Goal: Transaction & Acquisition: Purchase product/service

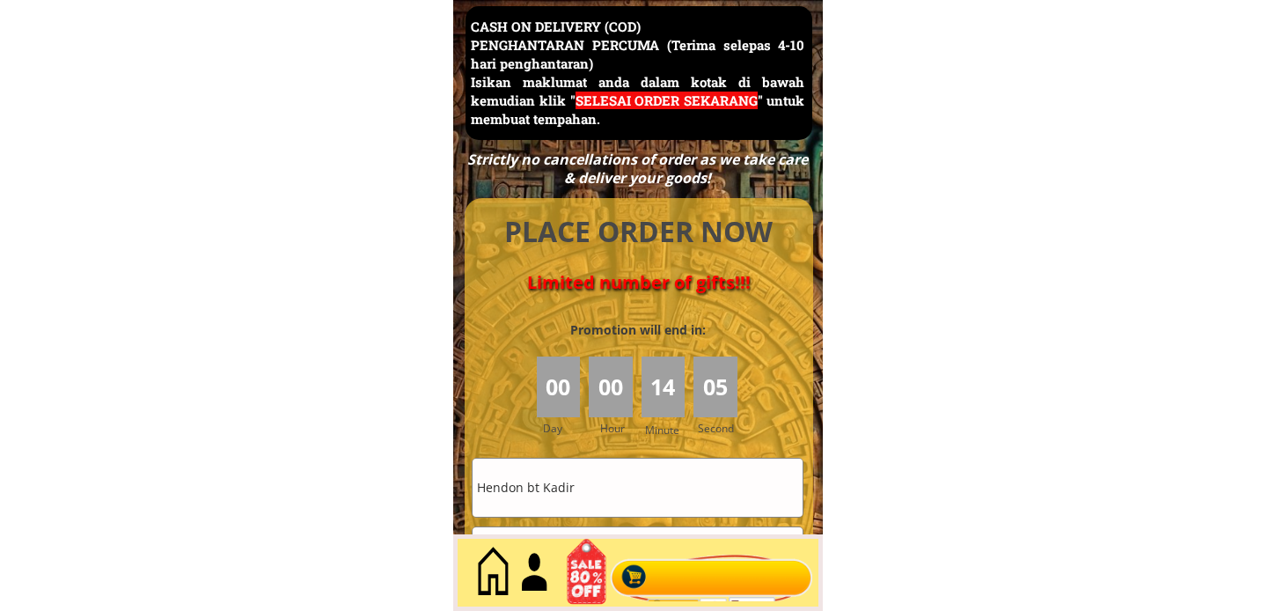
scroll to position [7928, 0]
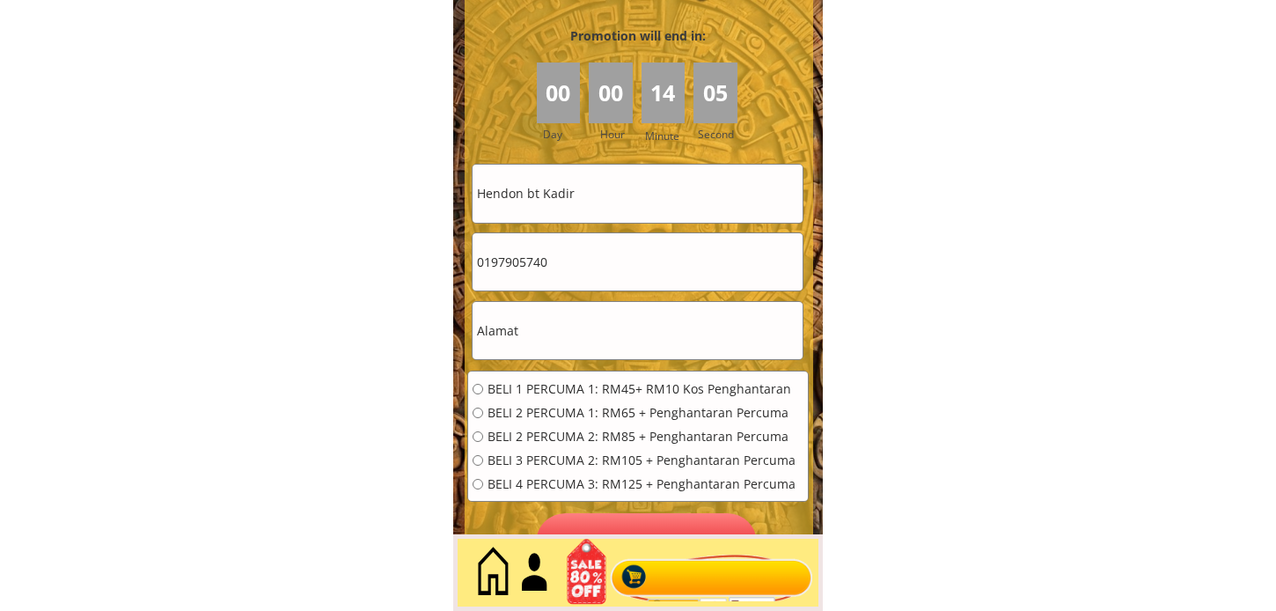
click at [616, 216] on input "Hendon bt Kadir" at bounding box center [637, 193] width 330 height 57
paste input "[PERSON_NAME]"
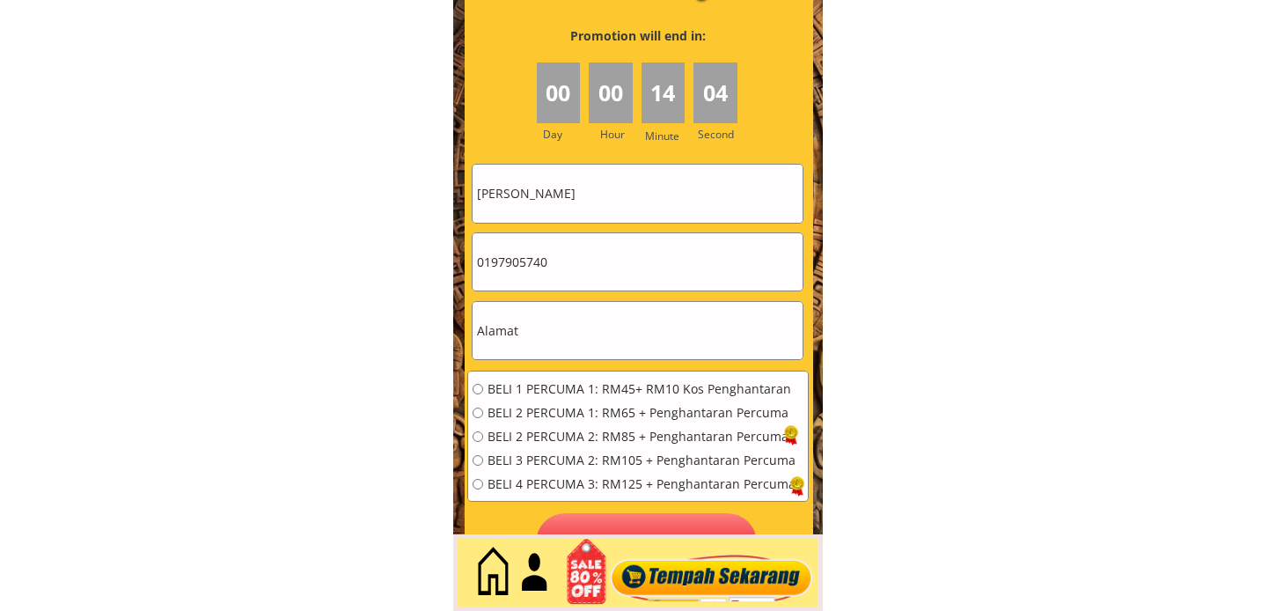
type input "[PERSON_NAME]"
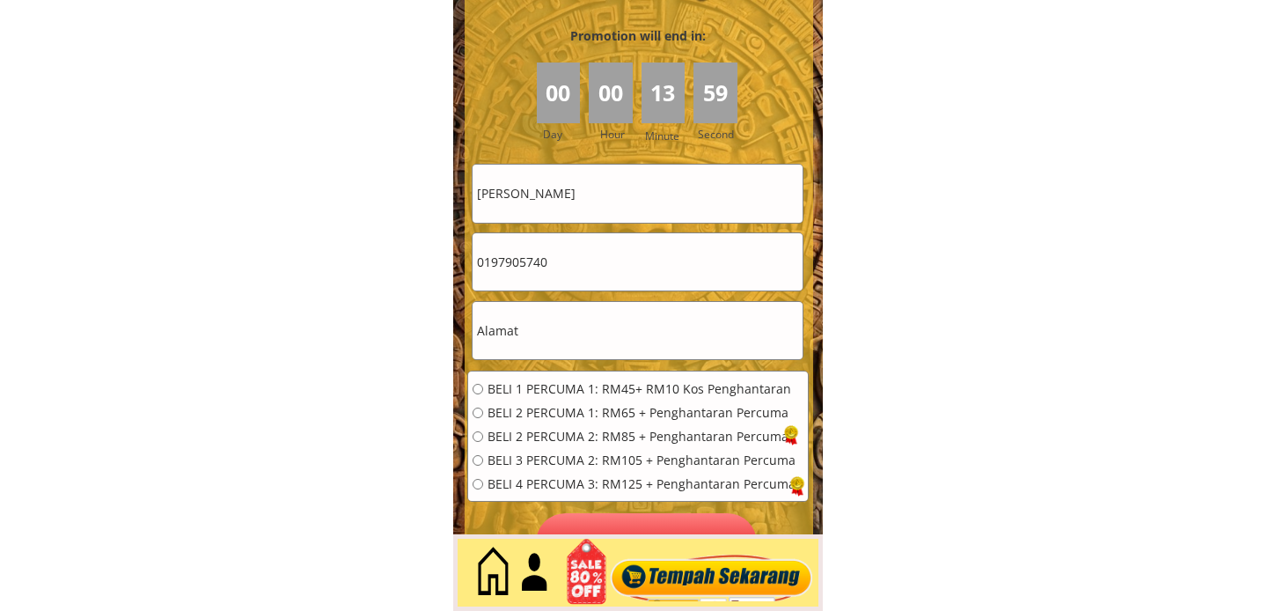
click at [578, 241] on input "0197905740" at bounding box center [637, 261] width 330 height 57
click at [578, 242] on input "0197905740" at bounding box center [637, 261] width 330 height 57
click at [548, 329] on input "text" at bounding box center [637, 330] width 330 height 57
paste input "LOT 23 KAMPUNG TEBING PENGKALAN KUBOR 16080 [GEOGRAPHIC_DATA] [GEOGRAPHIC_DATA]"
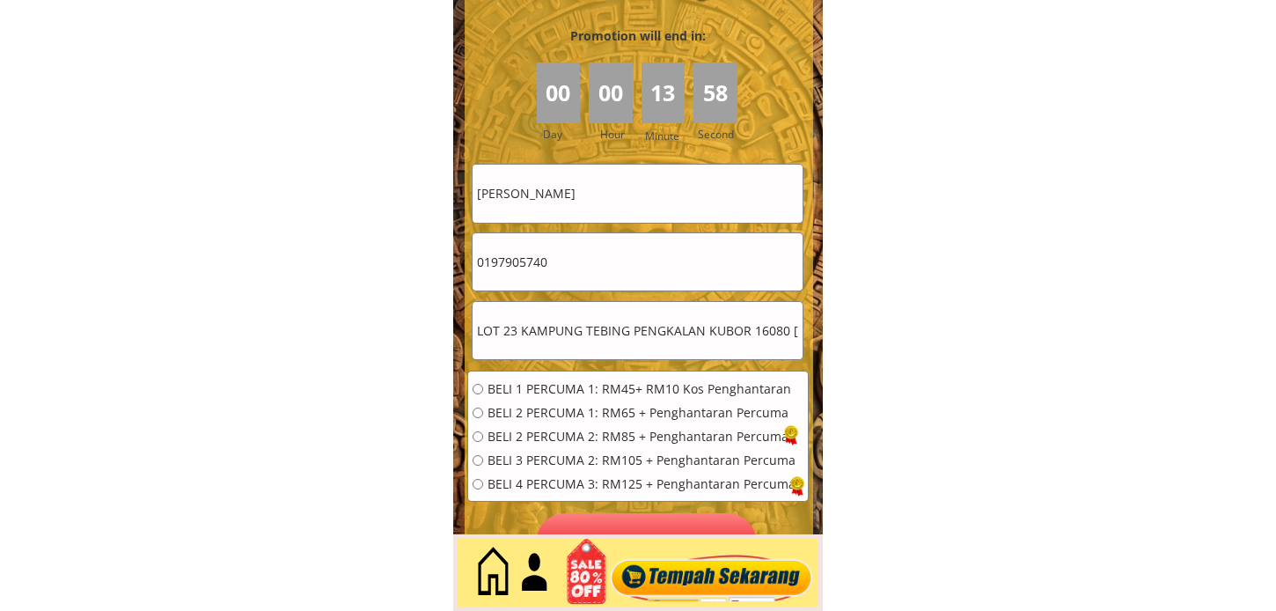
scroll to position [0, 103]
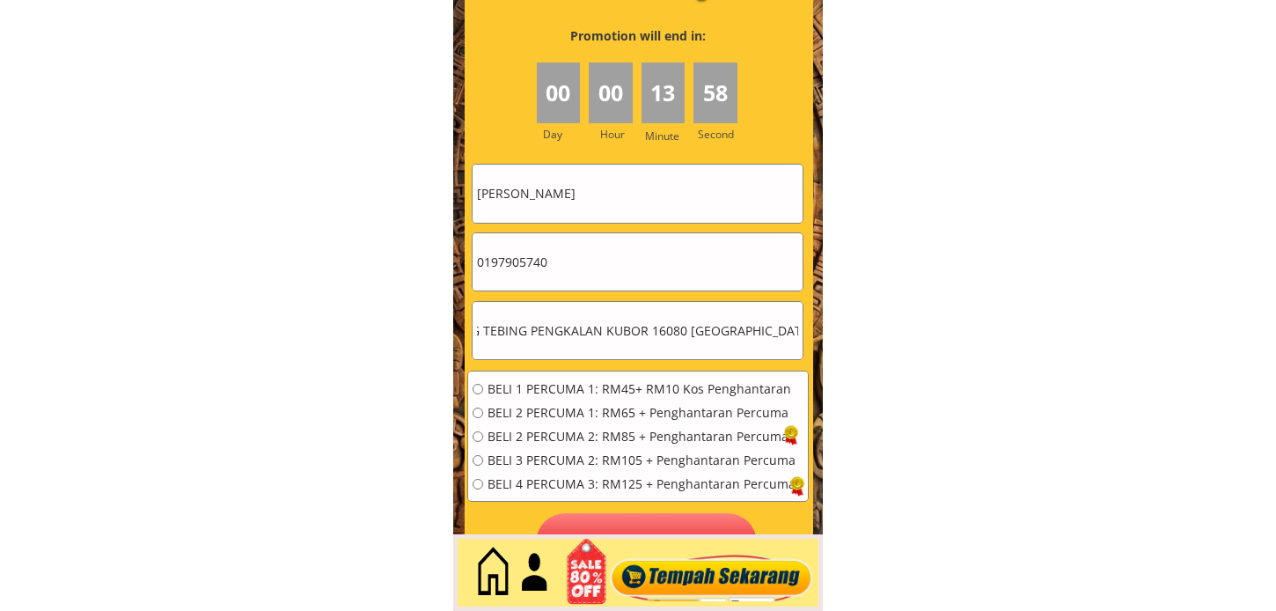
type input "LOT 23 KAMPUNG TEBING PENGKALAN KUBOR 16080 [GEOGRAPHIC_DATA] [GEOGRAPHIC_DATA]"
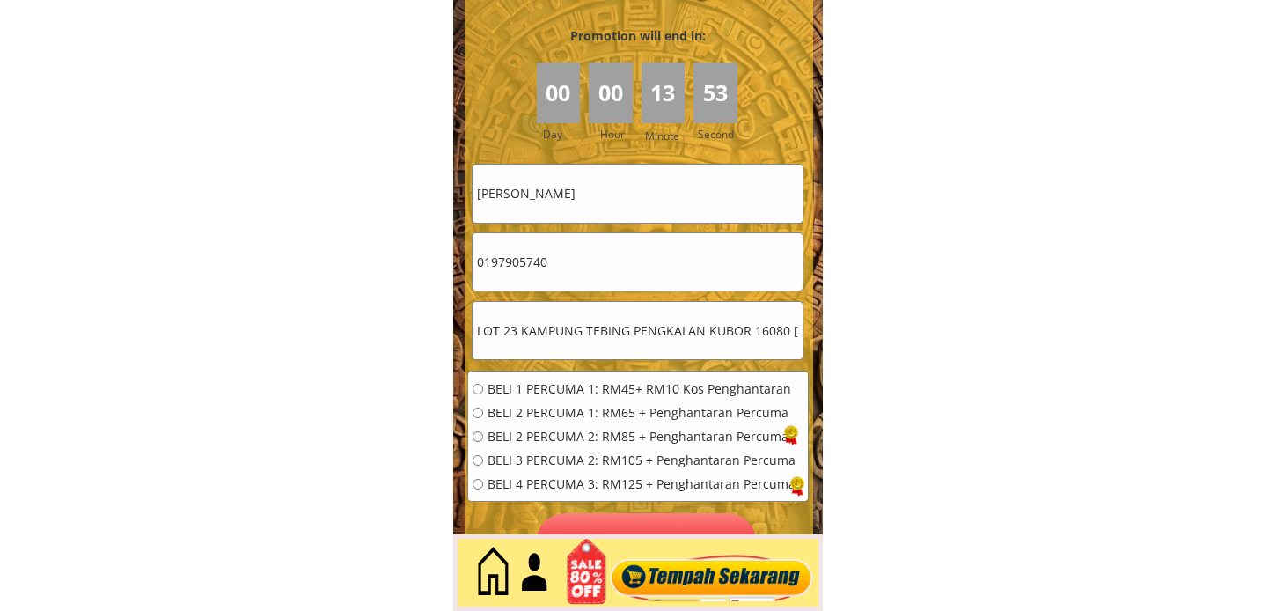
click at [612, 285] on input "0197905740" at bounding box center [637, 261] width 330 height 57
paste input "9240396"
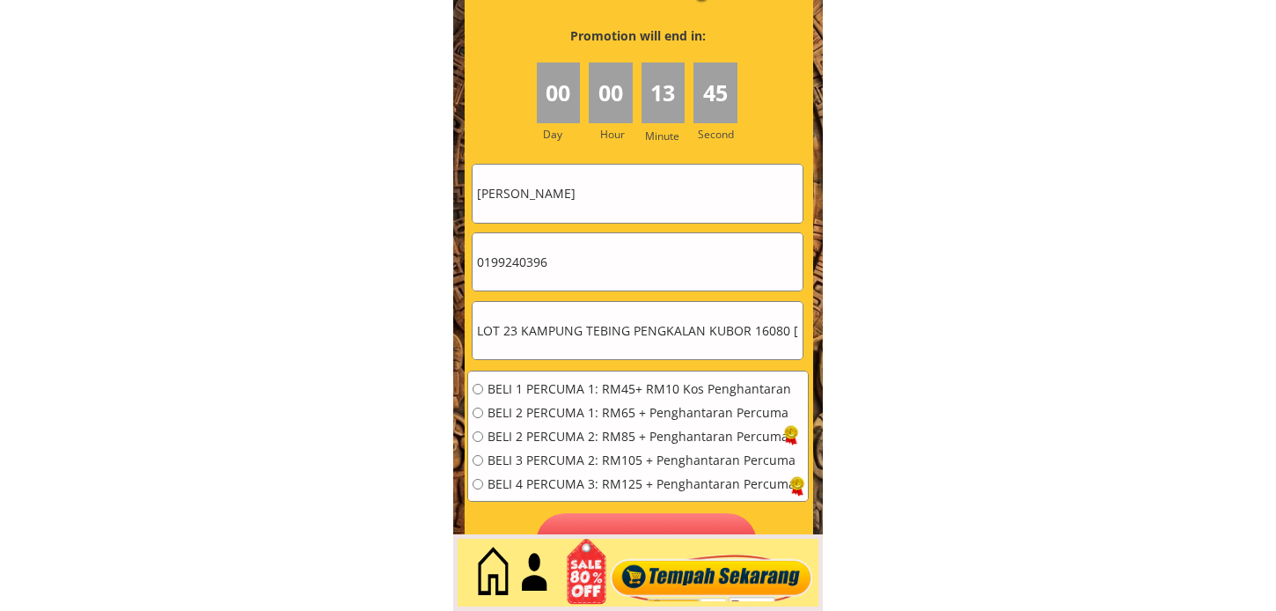
type input "0199240396"
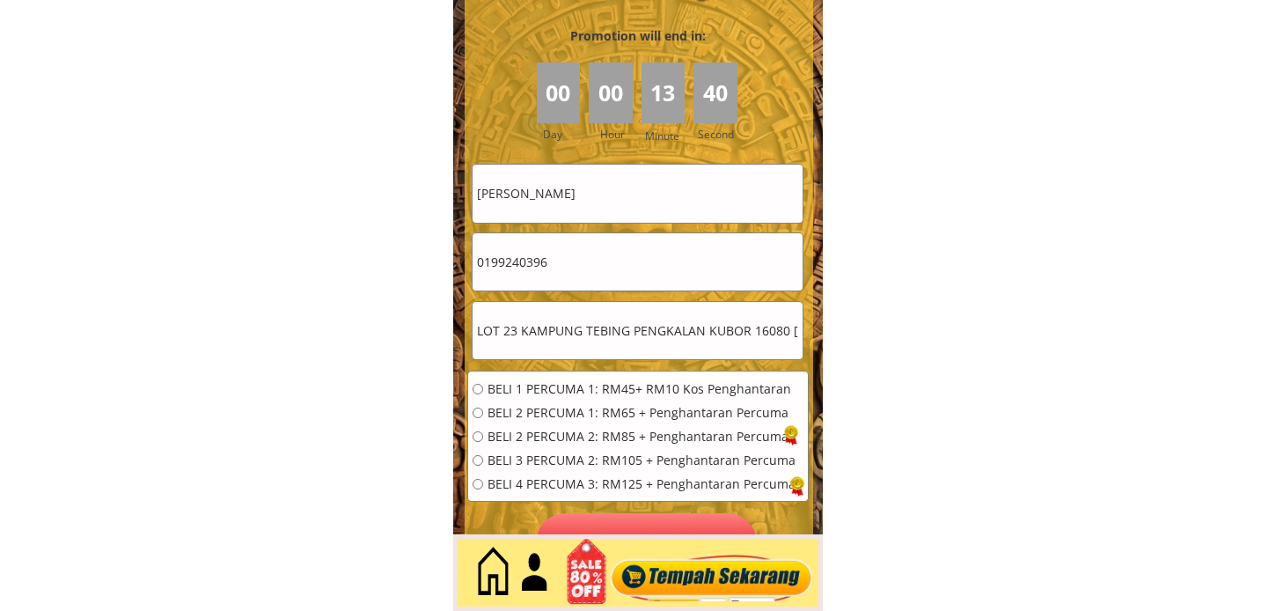
click at [513, 383] on span "BELI 1 PERCUMA 1: RM45+ RM10 Kos Penghantaran" at bounding box center [641, 389] width 308 height 12
radio input "true"
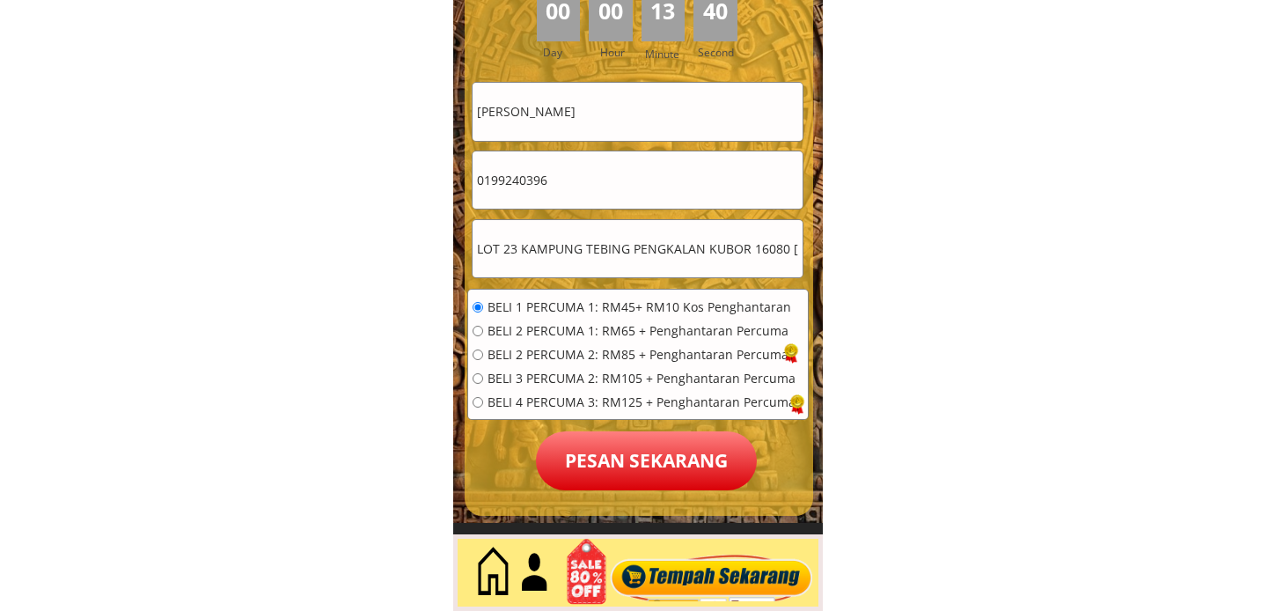
scroll to position [8123, 0]
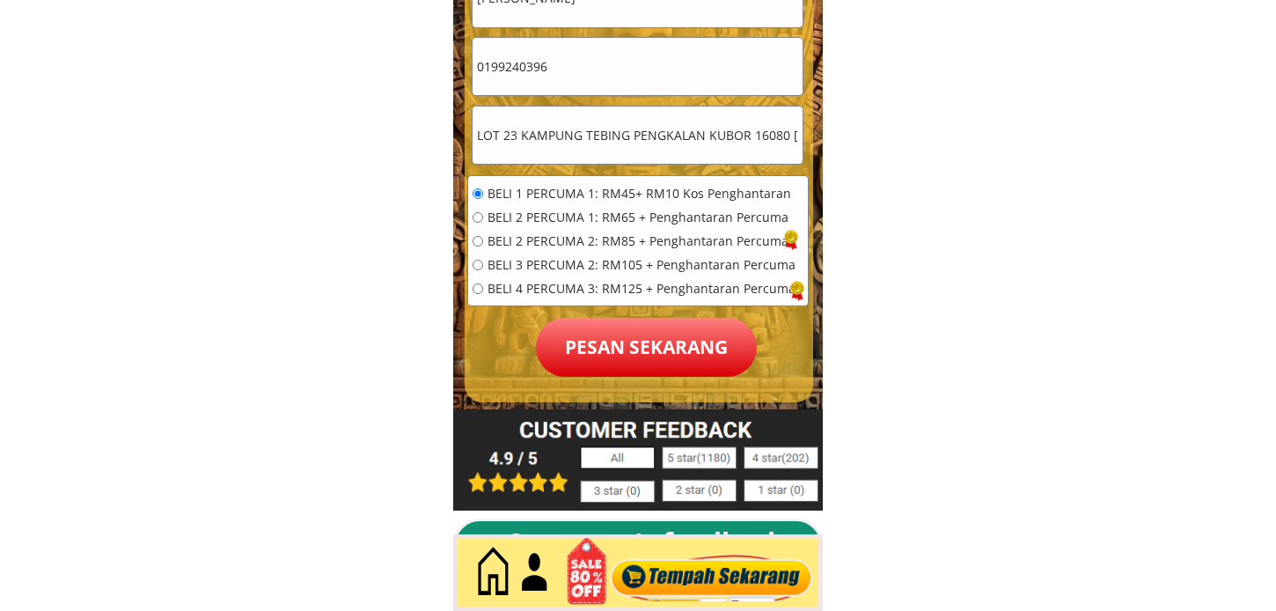
click at [629, 338] on p "Pesan sekarang" at bounding box center [646, 347] width 221 height 59
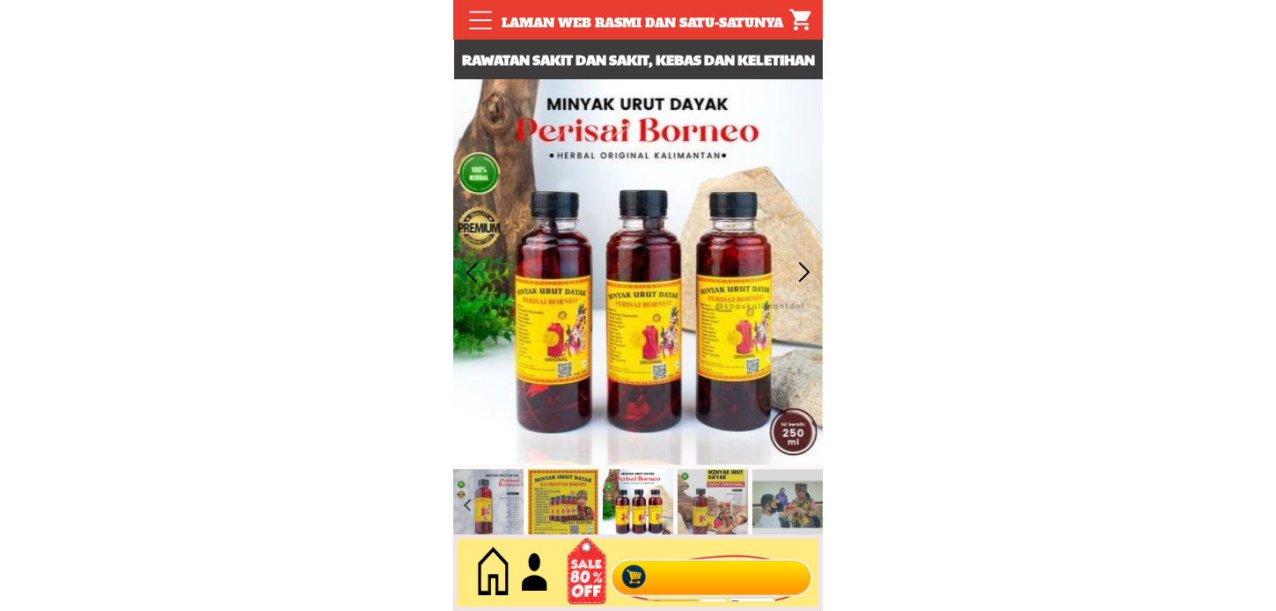
click at [704, 570] on div at bounding box center [711, 573] width 213 height 58
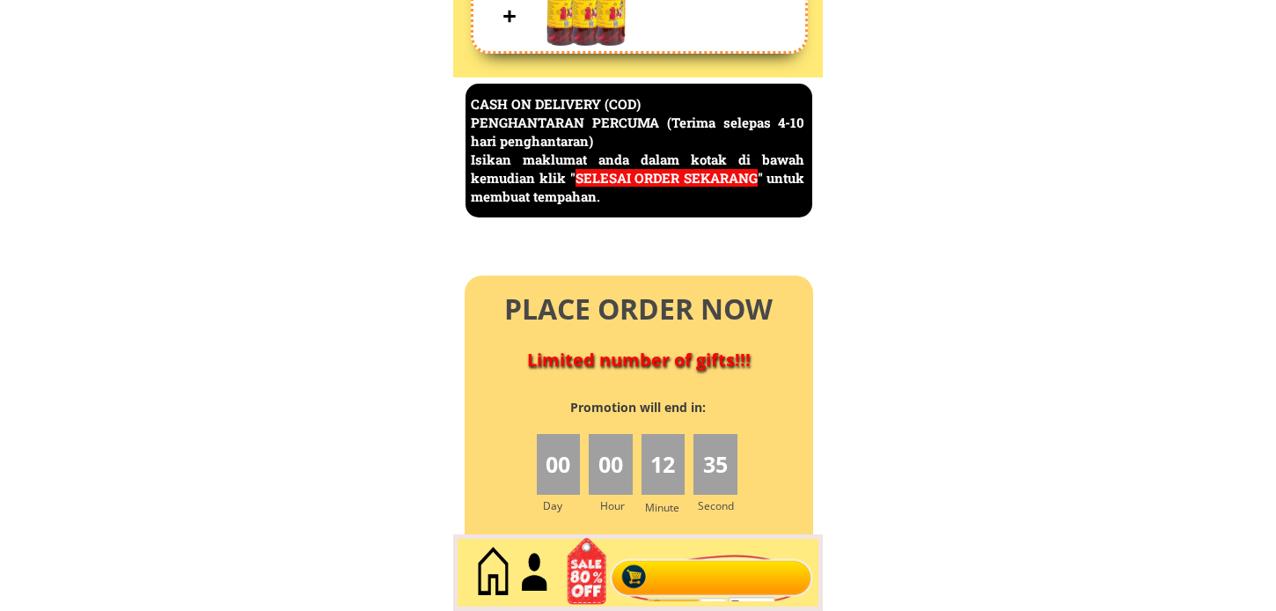
scroll to position [7634, 0]
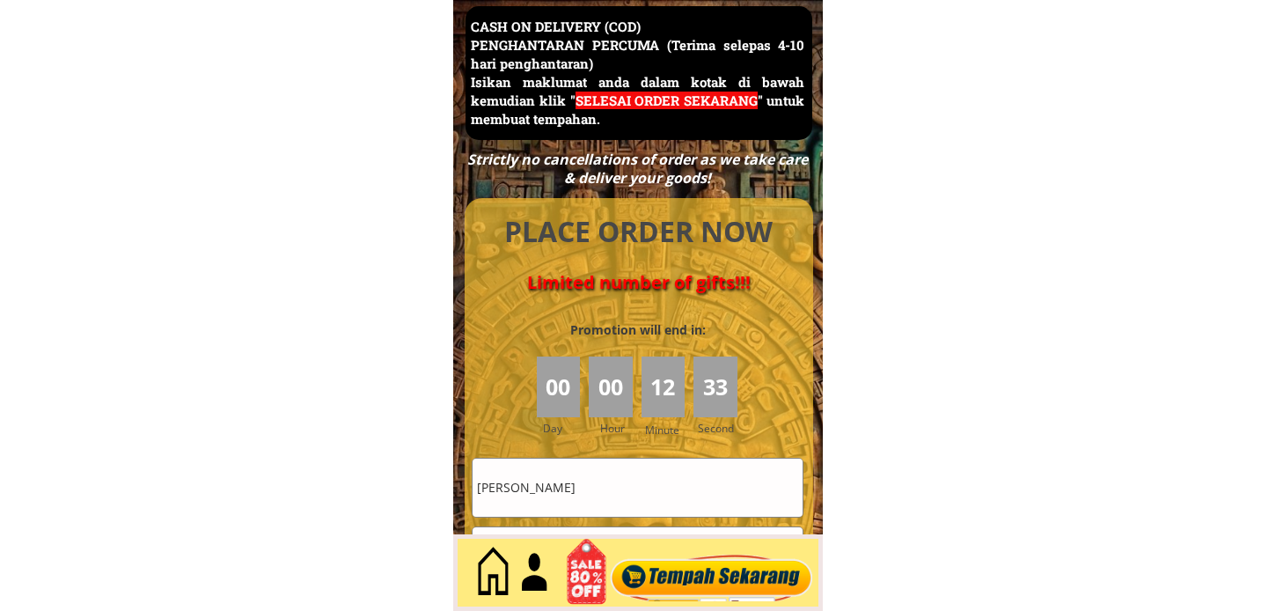
click at [613, 509] on input "[PERSON_NAME]" at bounding box center [637, 486] width 330 height 57
click at [612, 509] on input "[PERSON_NAME]" at bounding box center [637, 486] width 330 height 57
paste input "Massita"
type input "Massita"
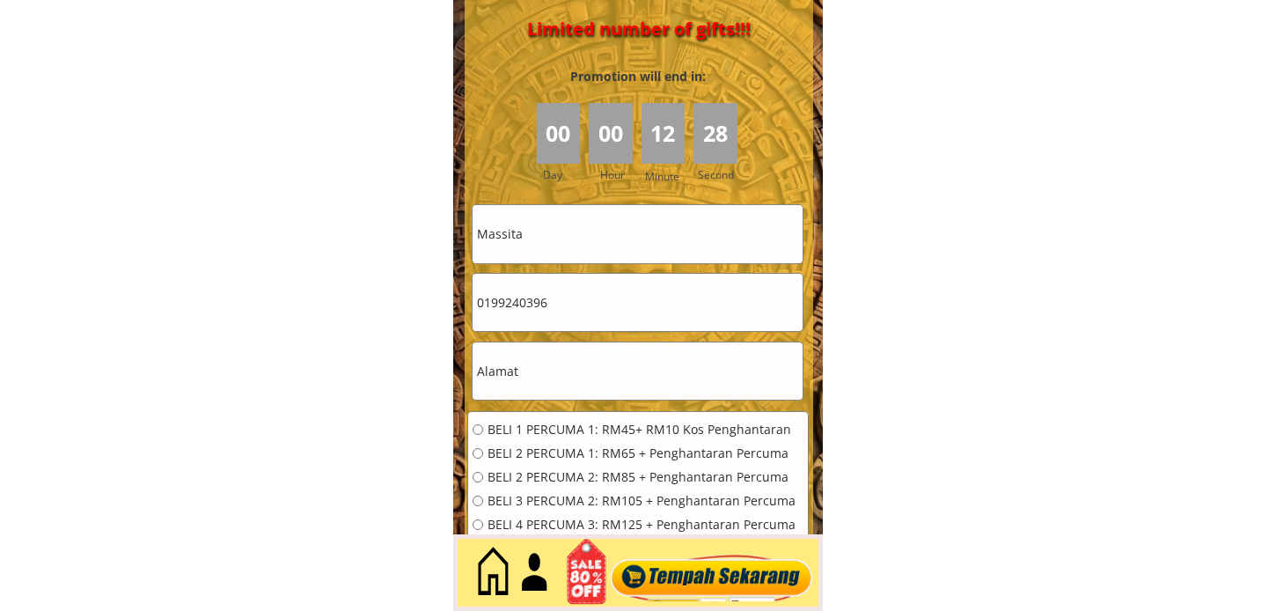
scroll to position [7928, 0]
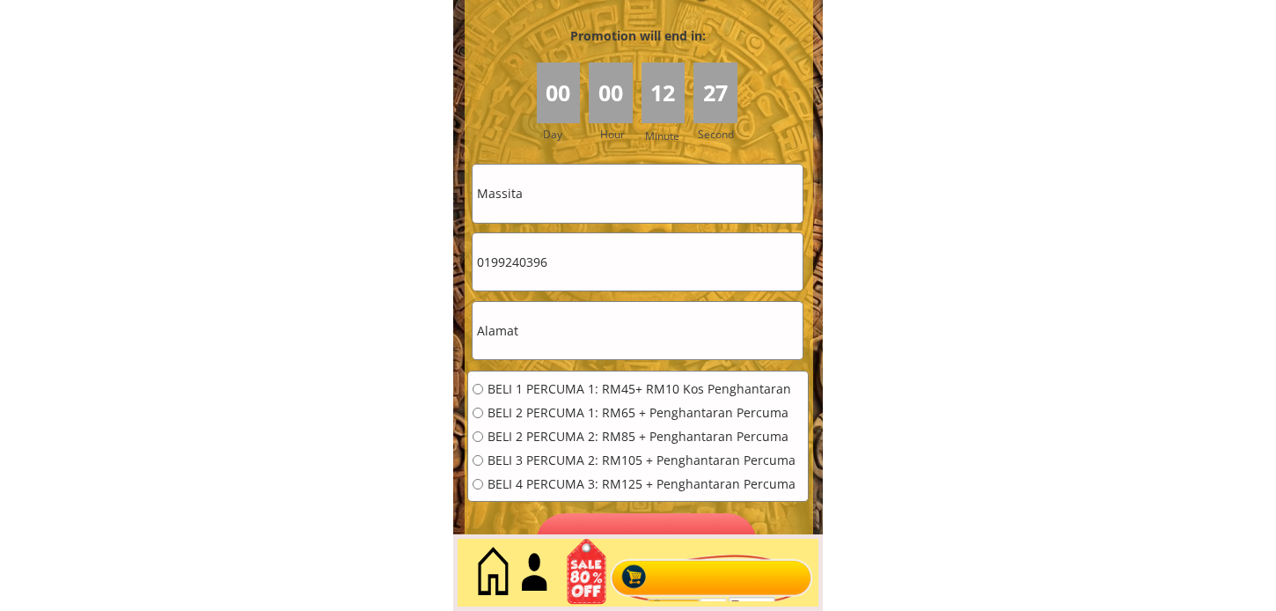
click at [568, 275] on input "0199240396" at bounding box center [637, 261] width 330 height 57
paste input "22965341"
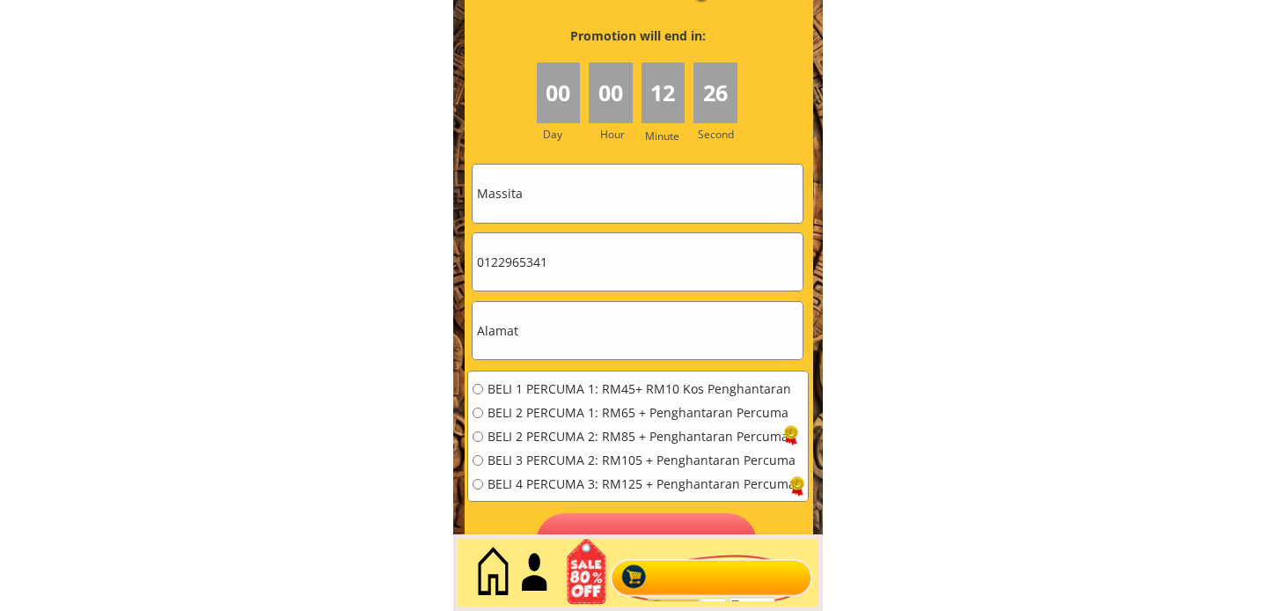
type input "0122965341"
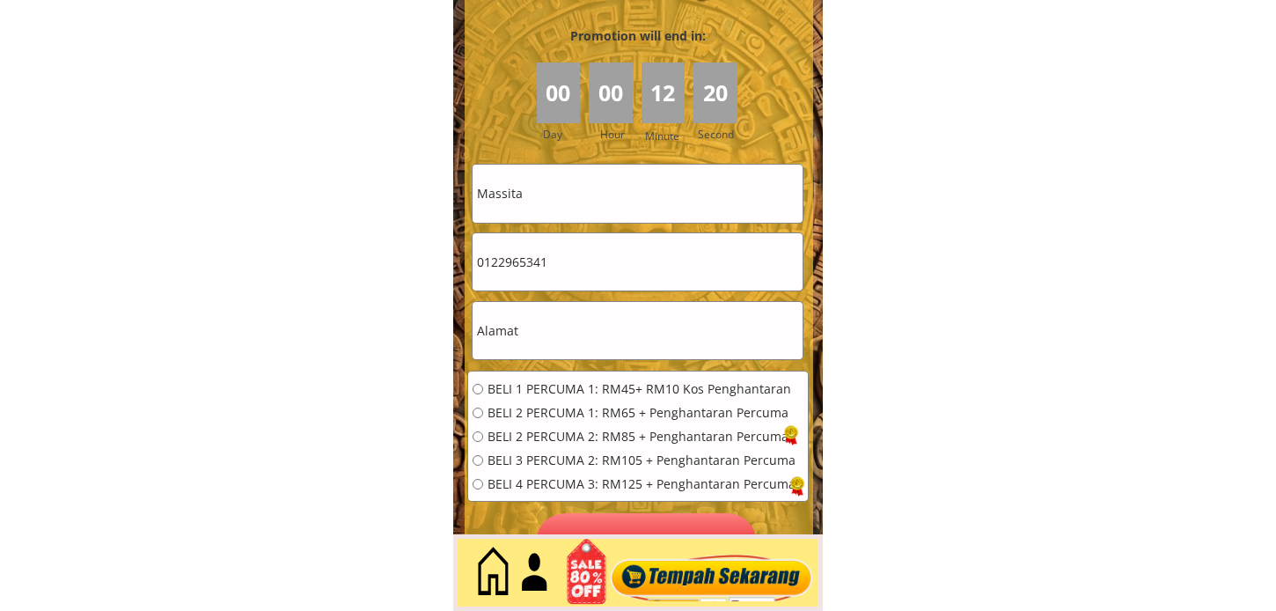
click at [566, 357] on input "text" at bounding box center [637, 330] width 330 height 57
click at [566, 341] on input "text" at bounding box center [637, 330] width 330 height 57
paste input "Kuala Lumpur"
type input "Kuala Lumpur"
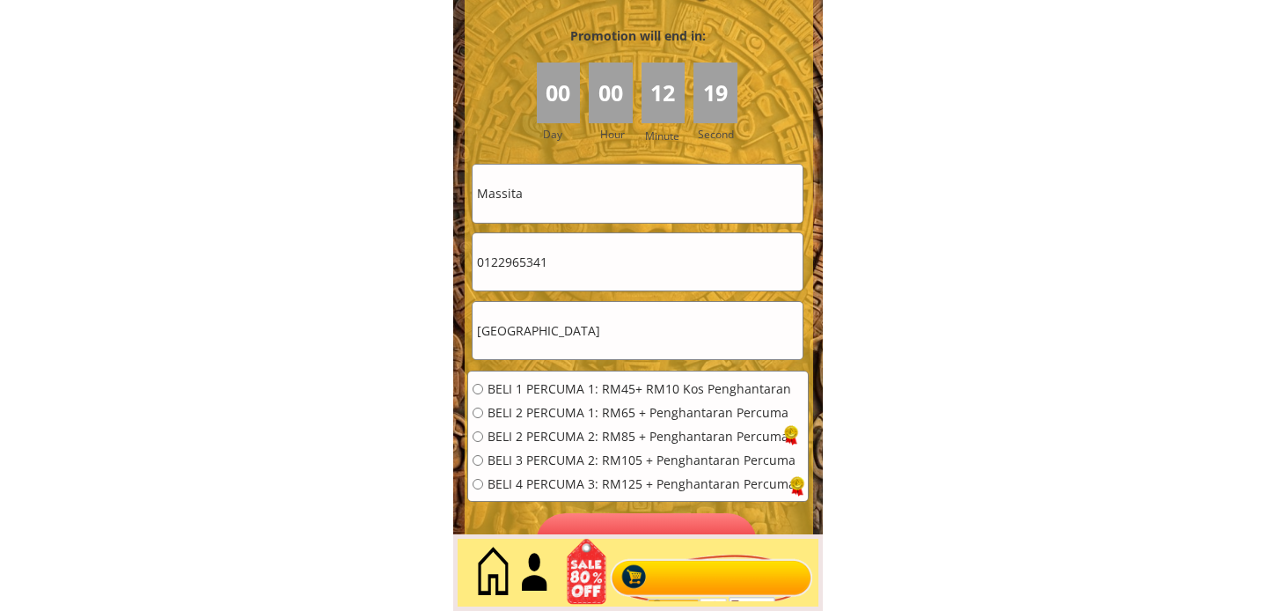
click at [557, 383] on span "BELI 1 PERCUMA 1: RM45+ RM10 Kos Penghantaran" at bounding box center [641, 389] width 308 height 12
radio input "true"
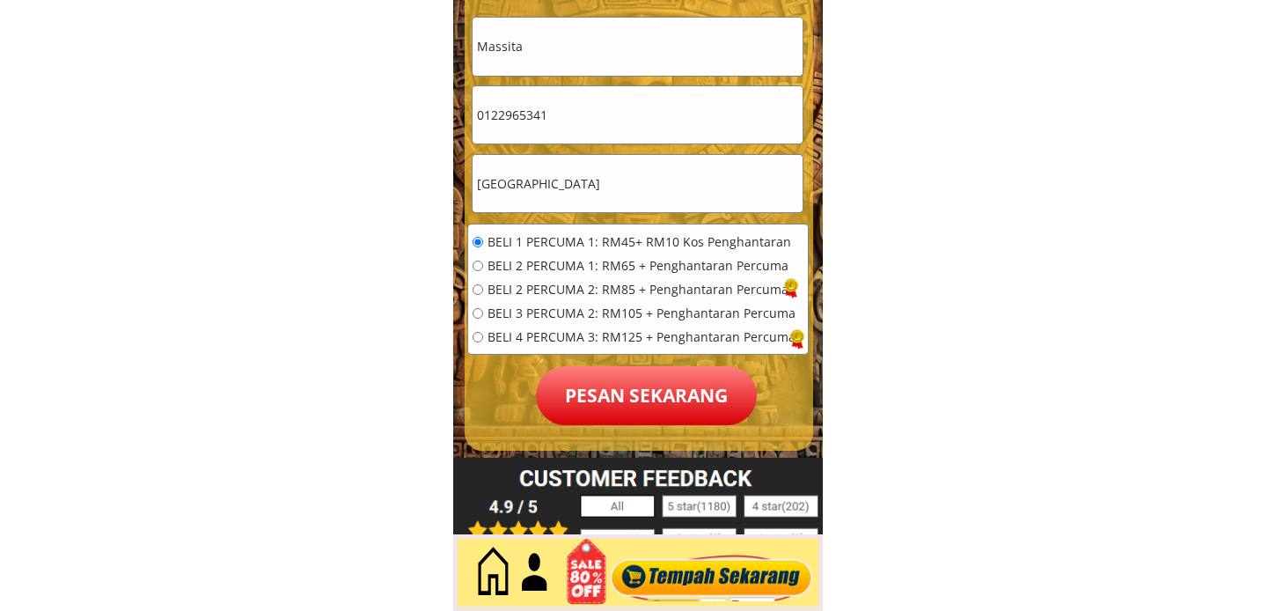
scroll to position [8123, 0]
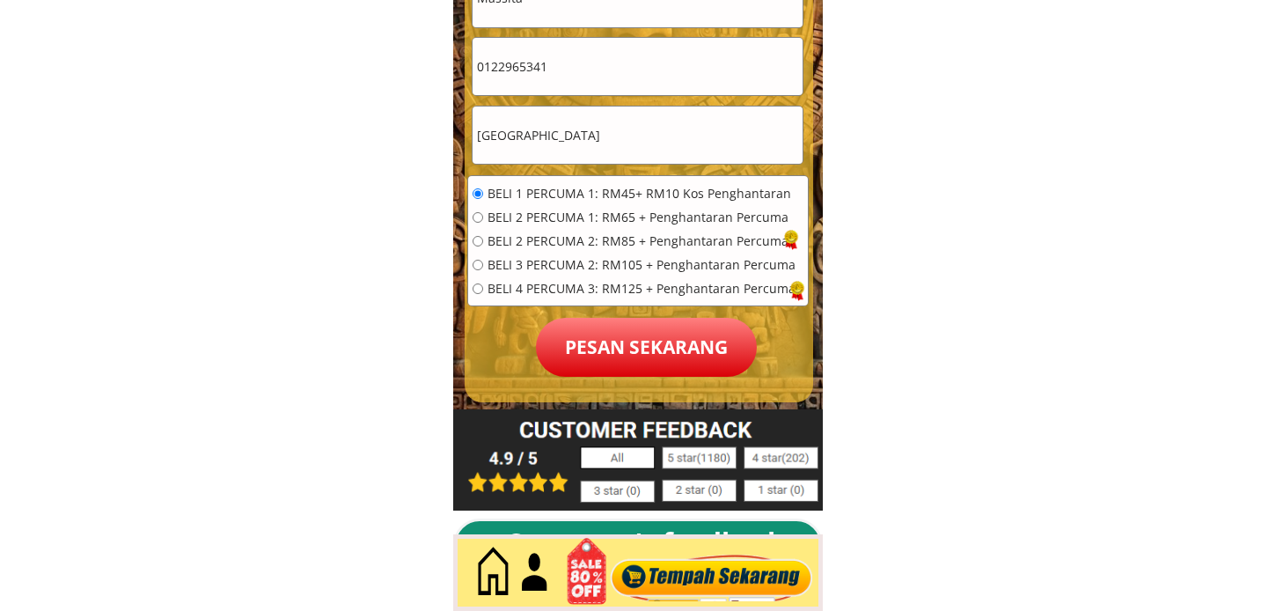
click at [632, 348] on p "Pesan sekarang" at bounding box center [646, 347] width 221 height 59
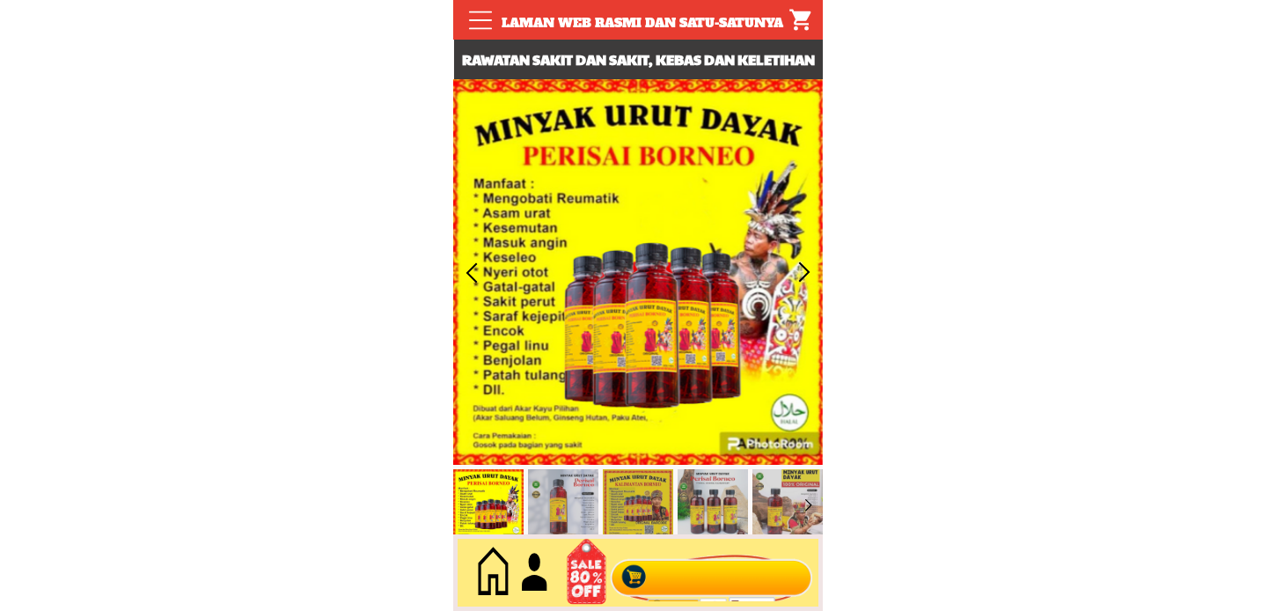
click at [707, 569] on div at bounding box center [711, 573] width 213 height 58
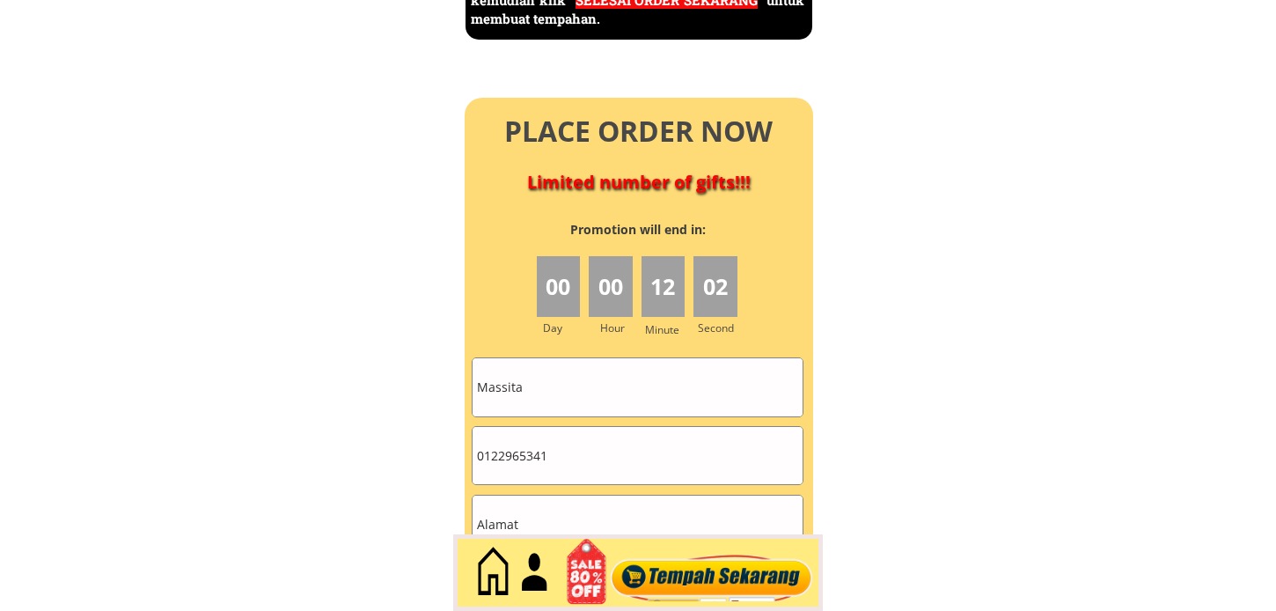
scroll to position [7829, 0]
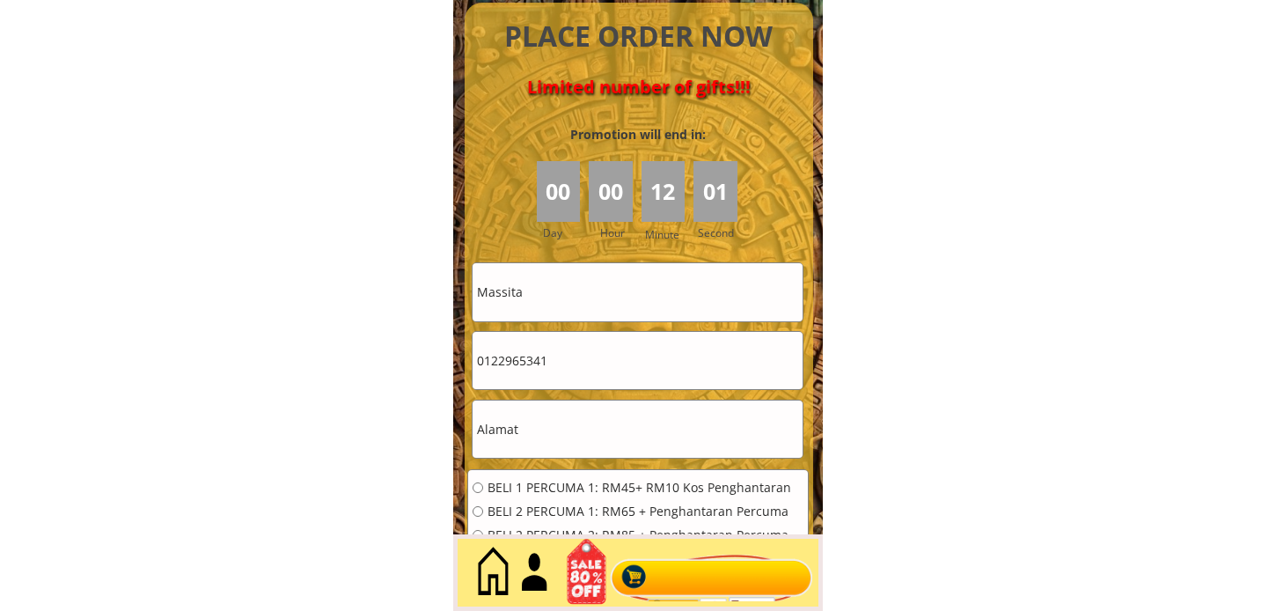
click at [590, 367] on input "0122965341" at bounding box center [637, 360] width 330 height 57
paste input "137275546"
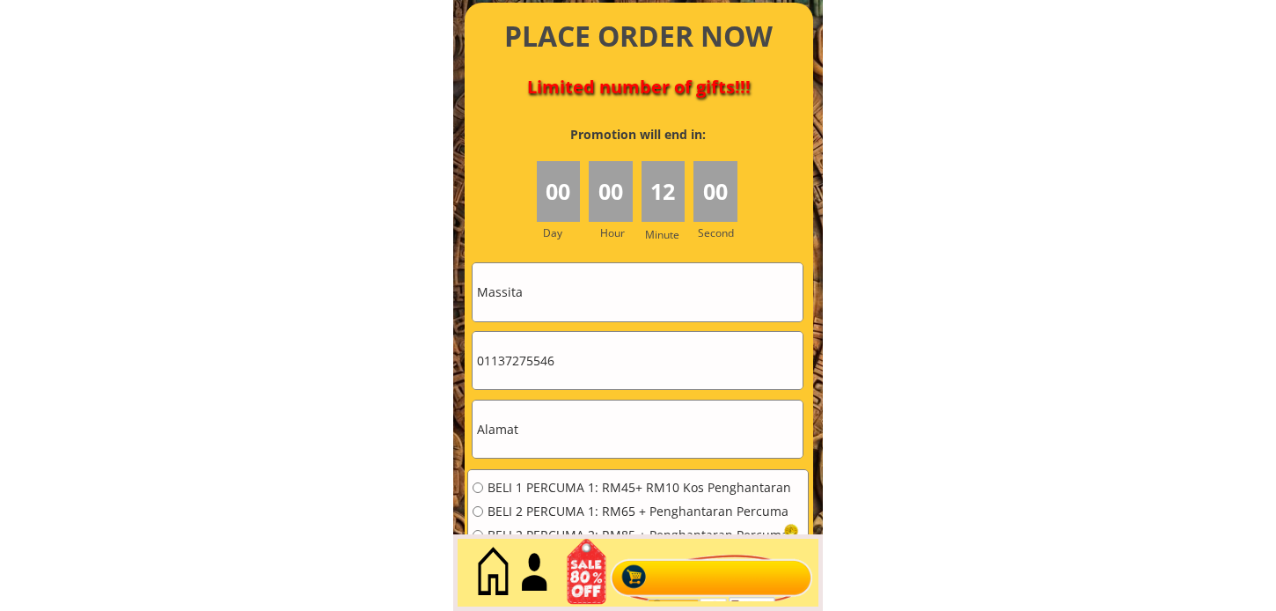
type input "01137275546"
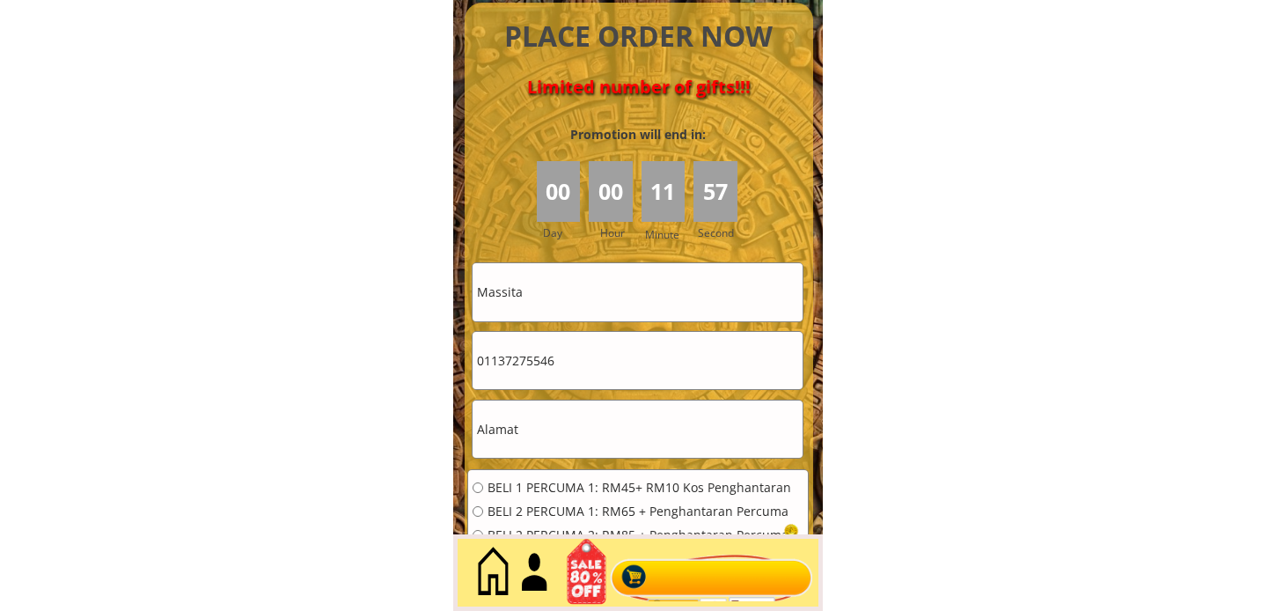
click at [614, 291] on input "Massita" at bounding box center [637, 291] width 330 height 57
paste input "ern"
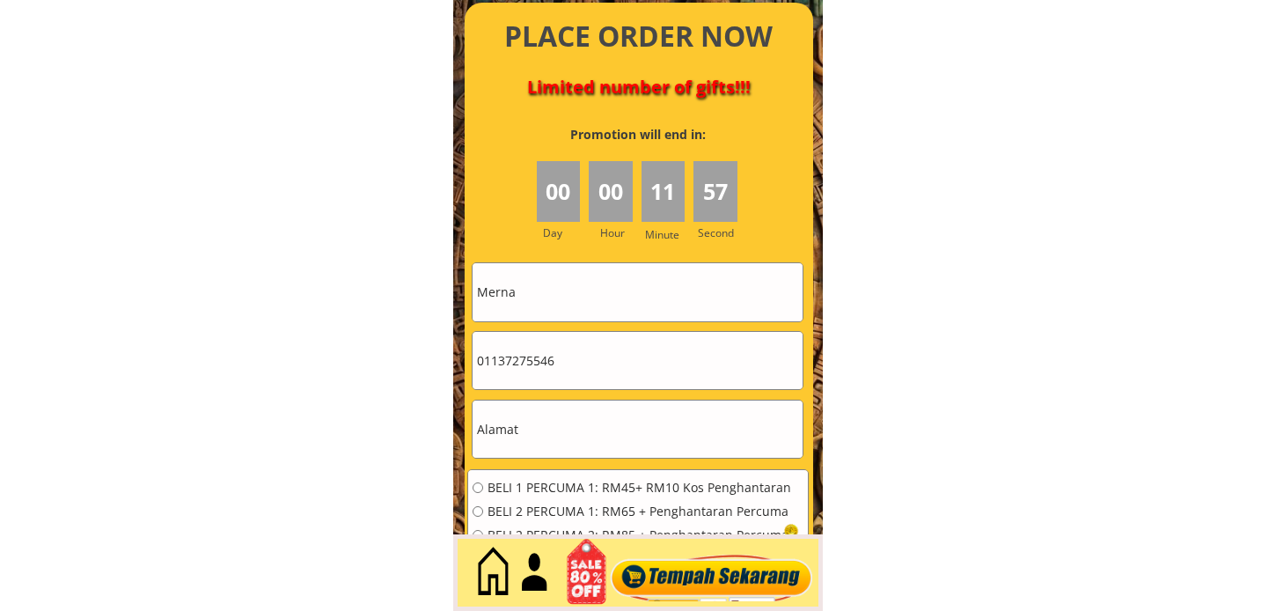
type input "Merna"
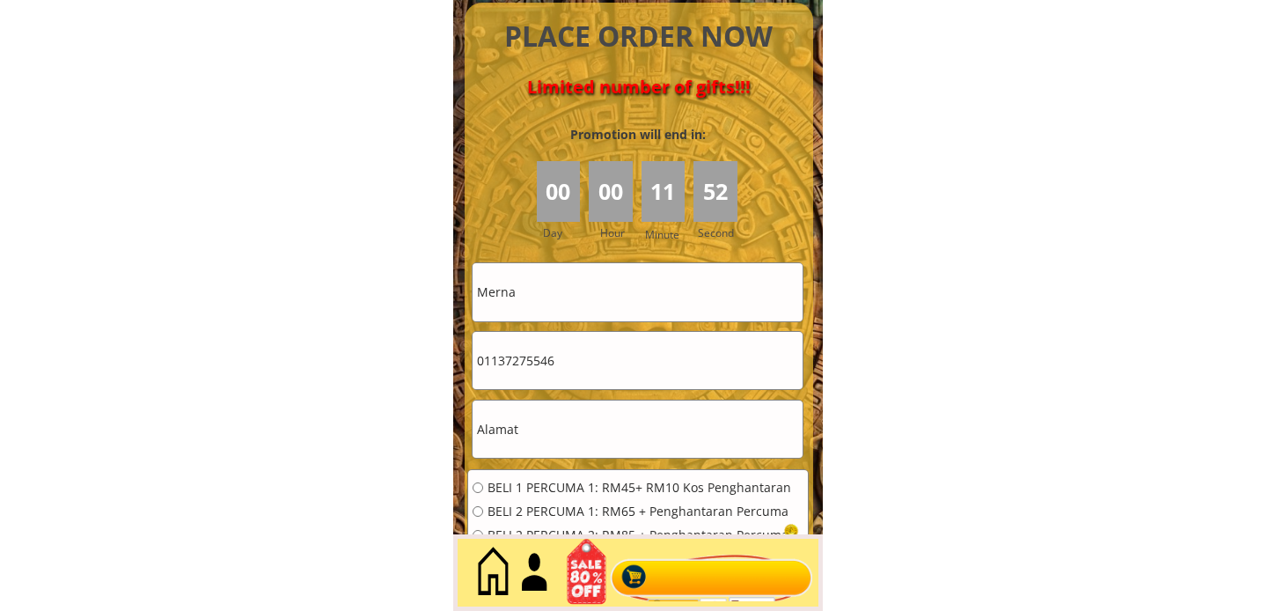
click at [582, 449] on input "text" at bounding box center [637, 428] width 330 height 57
paste input "kota kina balu sabah keningau taman tropicana villa liyawan jalan airport lot 28"
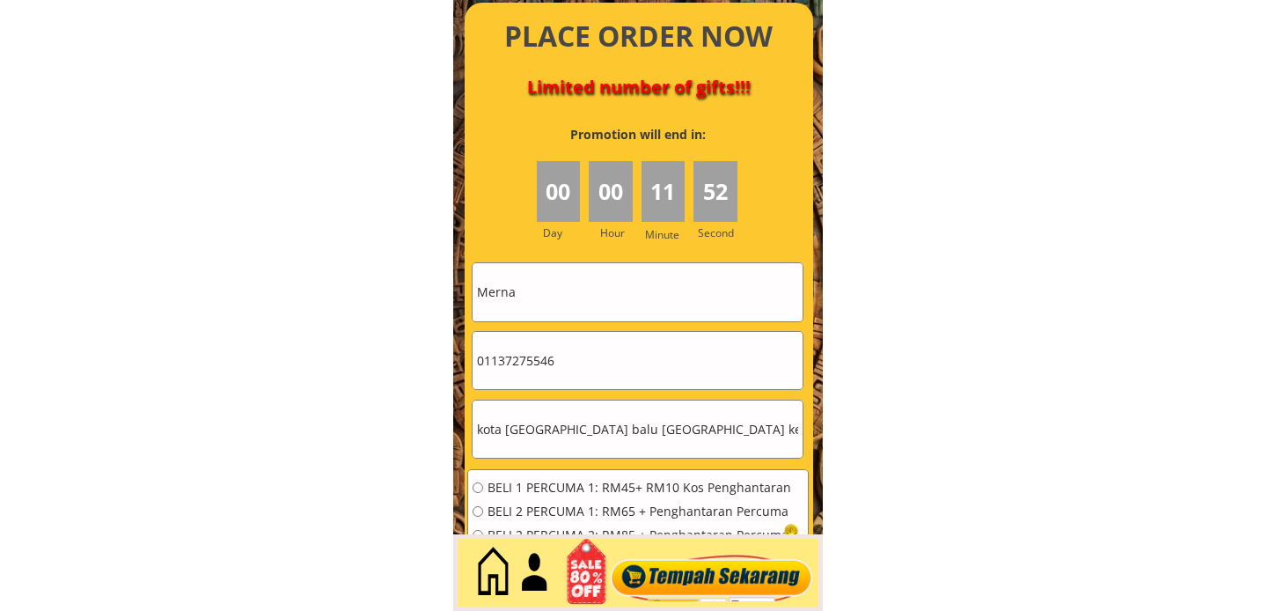
scroll to position [0, 130]
type input "kota kina balu sabah keningau taman tropicana villa liyawan jalan airport lot 28"
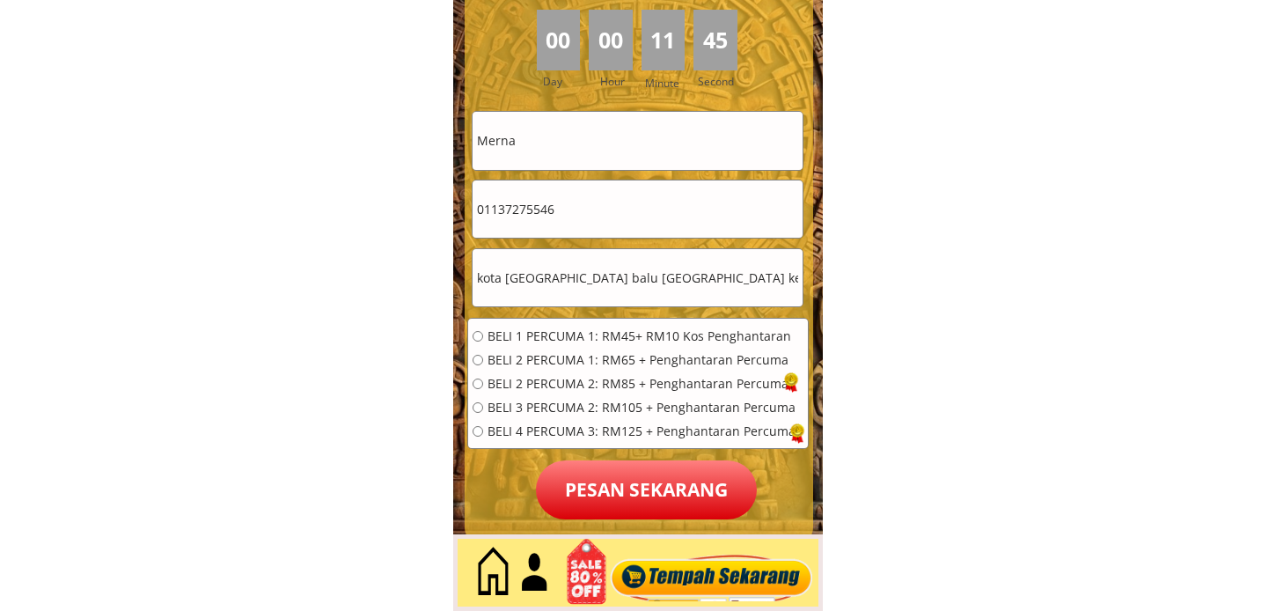
scroll to position [8025, 0]
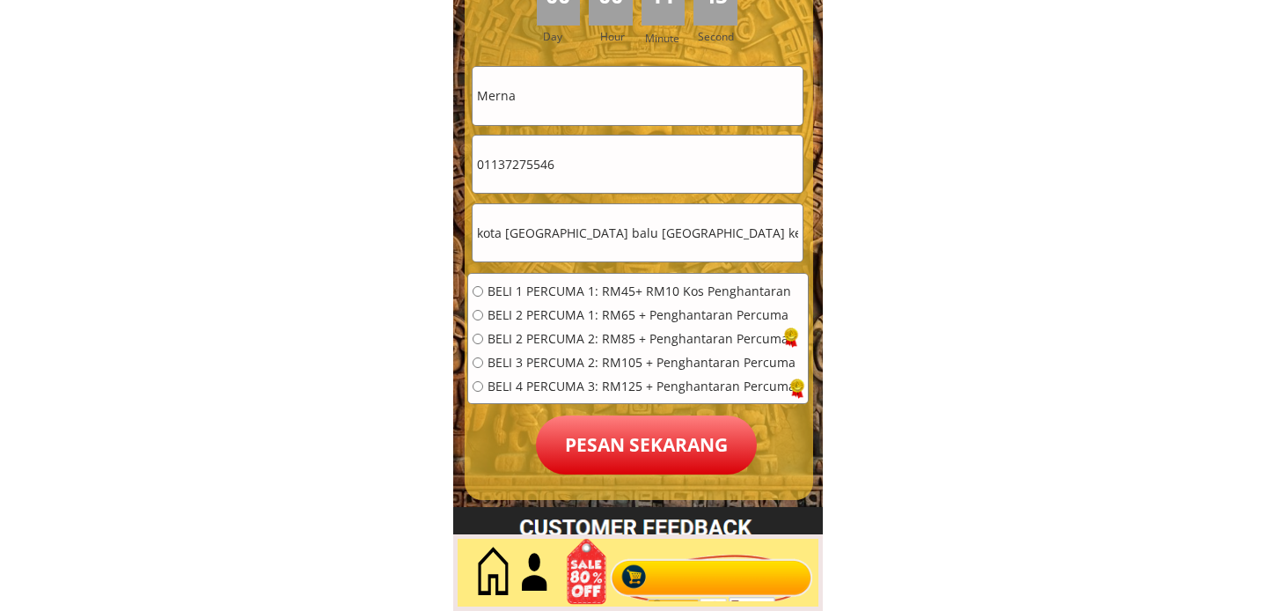
click at [539, 299] on div "BELI 1 PERCUMA 1: RM45+ RM10 Kos Penghantaran BELI 2 PERCUMA 1: RM65 + Penghant…" at bounding box center [633, 344] width 323 height 119
click at [551, 289] on span "BELI 1 PERCUMA 1: RM45+ RM10 Kos Penghantaran" at bounding box center [641, 291] width 308 height 12
radio input "true"
click at [590, 444] on p "Pesan sekarang" at bounding box center [646, 444] width 221 height 59
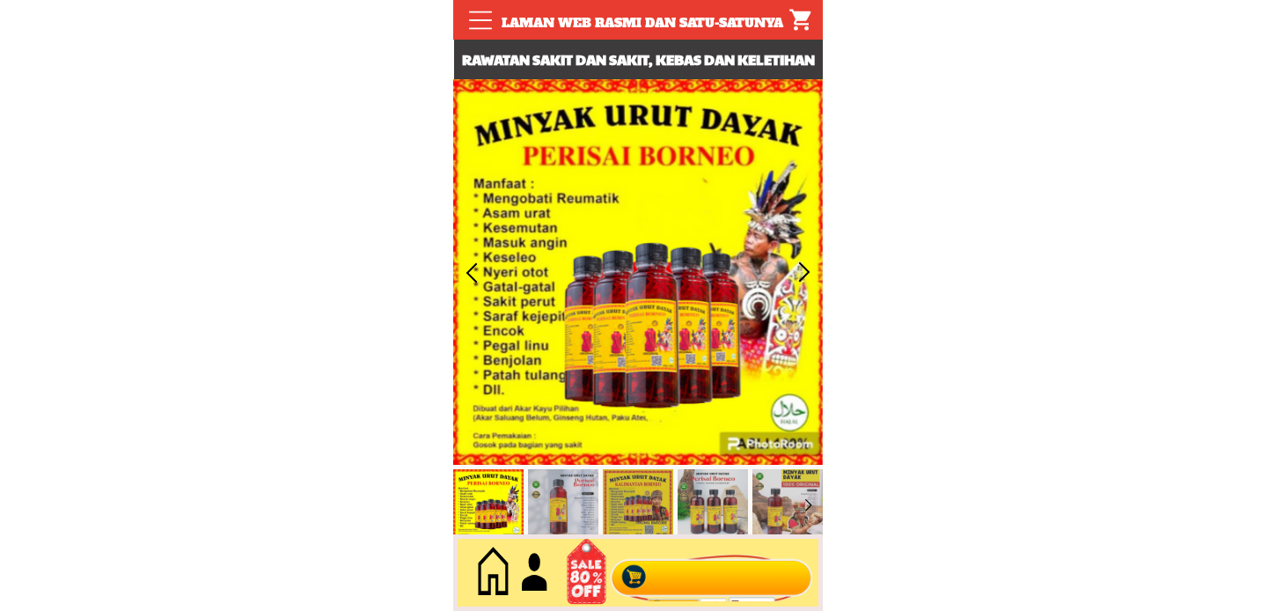
click at [745, 583] on div at bounding box center [711, 573] width 213 height 58
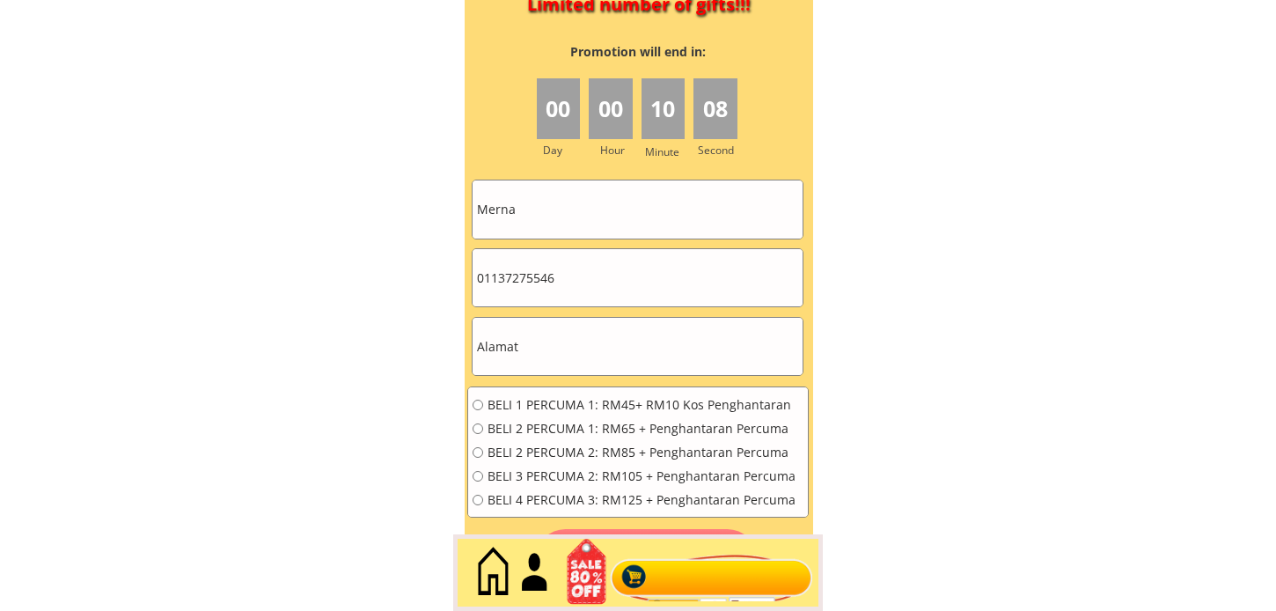
scroll to position [7928, 0]
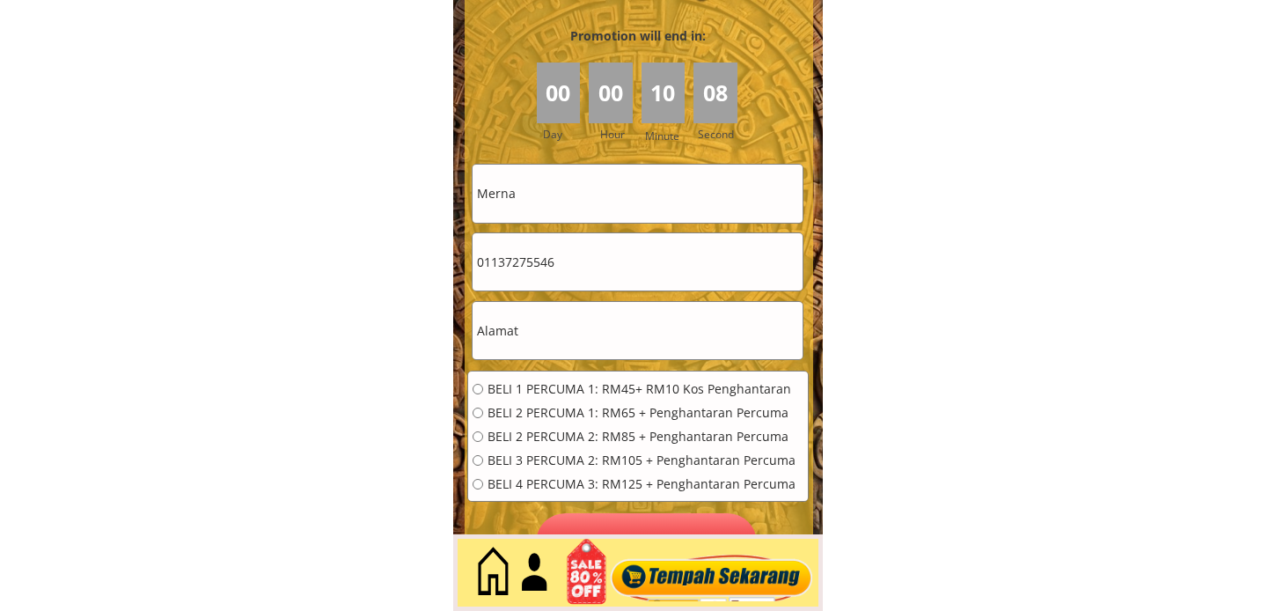
click at [577, 276] on input "01137275546" at bounding box center [637, 261] width 330 height 57
paste input "601123308353"
drag, startPoint x: 484, startPoint y: 258, endPoint x: 456, endPoint y: 261, distance: 28.4
click at [458, 261] on div "CASH ON DELIVERY (COD) PENGHANTARAN PERCUMA (Terima selepas 4-10 hari penghanta…" at bounding box center [638, 155] width 370 height 898
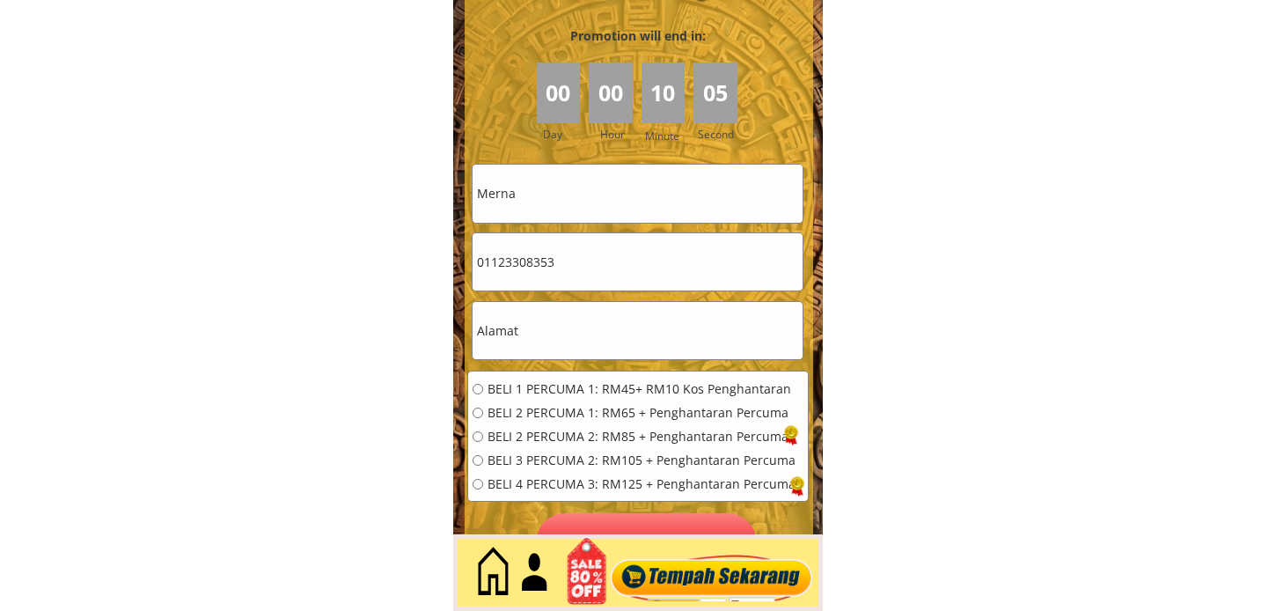
type input "01123308353"
click at [631, 194] on input "Merna" at bounding box center [637, 193] width 330 height 57
paste input "Baharuzaman bin naser"
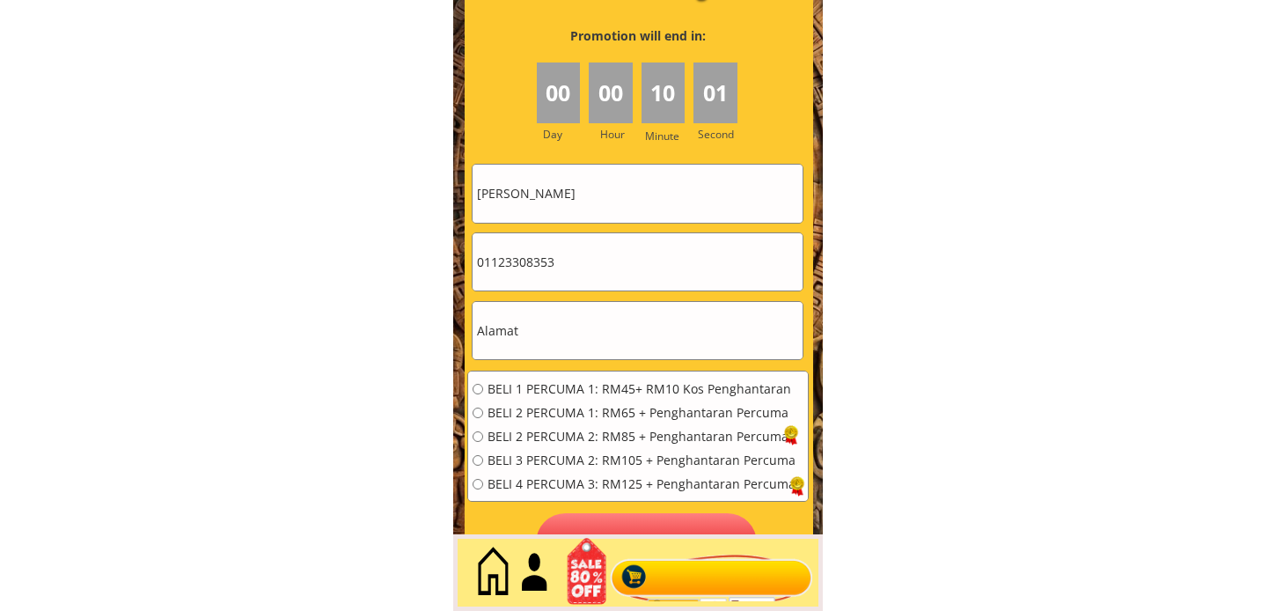
type input "Baharuzaman bin naser"
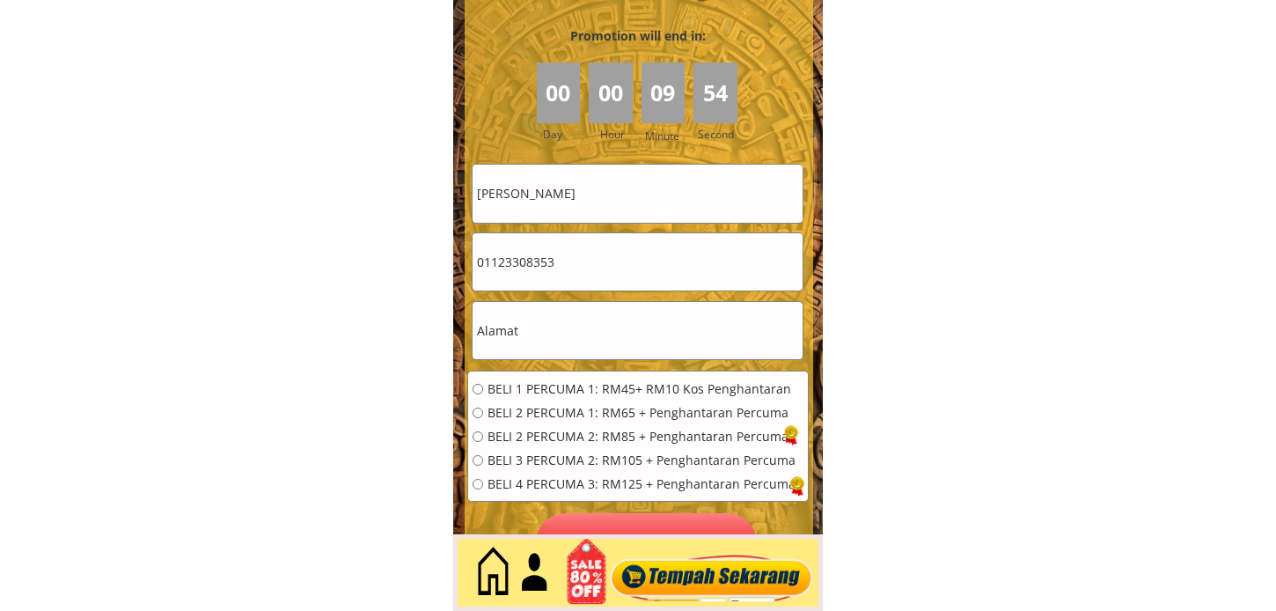
click at [583, 332] on input "text" at bounding box center [637, 330] width 330 height 57
paste input "02-15 akasia suria residensi warnasari 1 puncak alam"
type input "02-15 akasia suria residensi warnasari 1 puncak alam"
click at [560, 385] on span "BELI 1 PERCUMA 1: RM45+ RM10 Kos Penghantaran" at bounding box center [641, 389] width 308 height 12
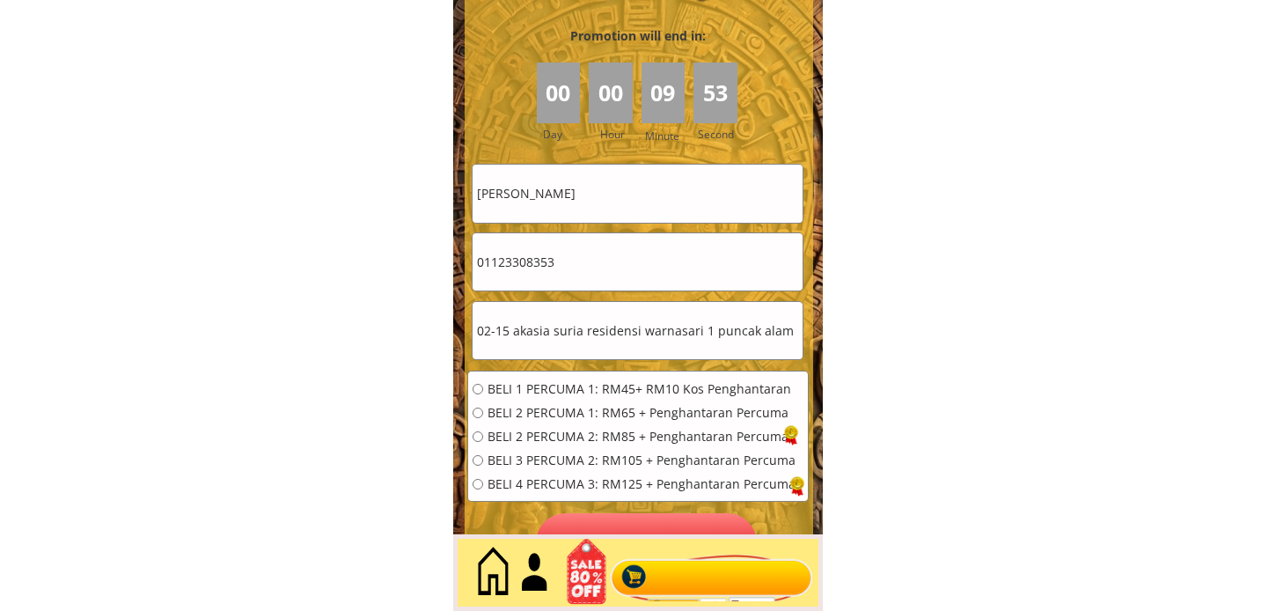
radio input "true"
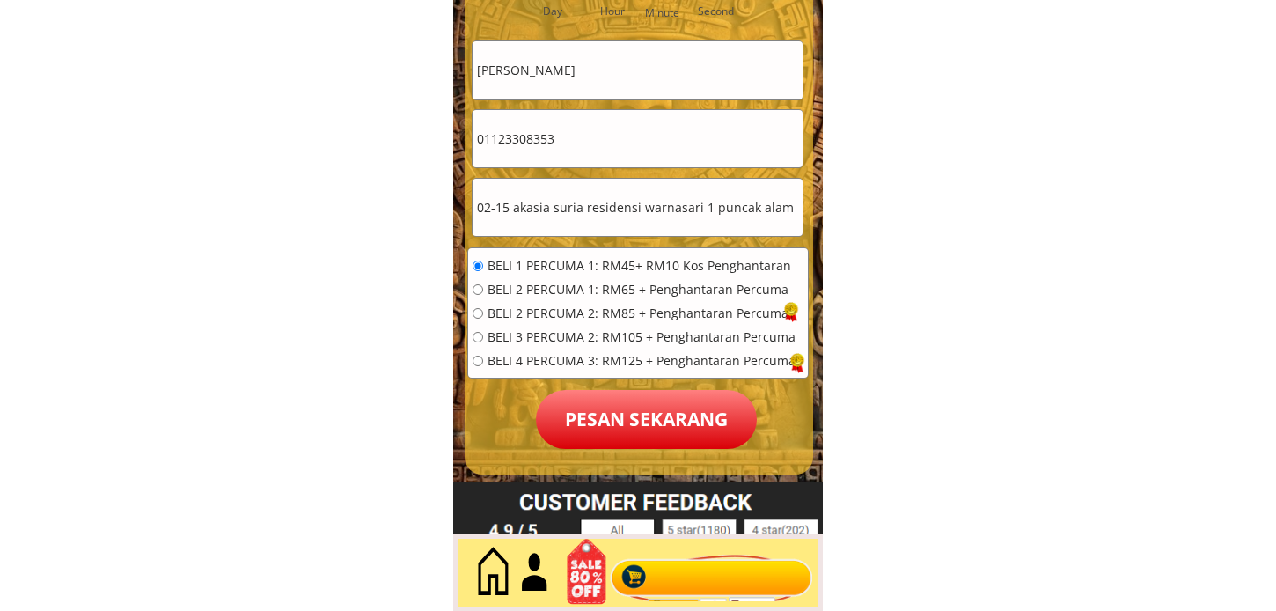
scroll to position [8123, 0]
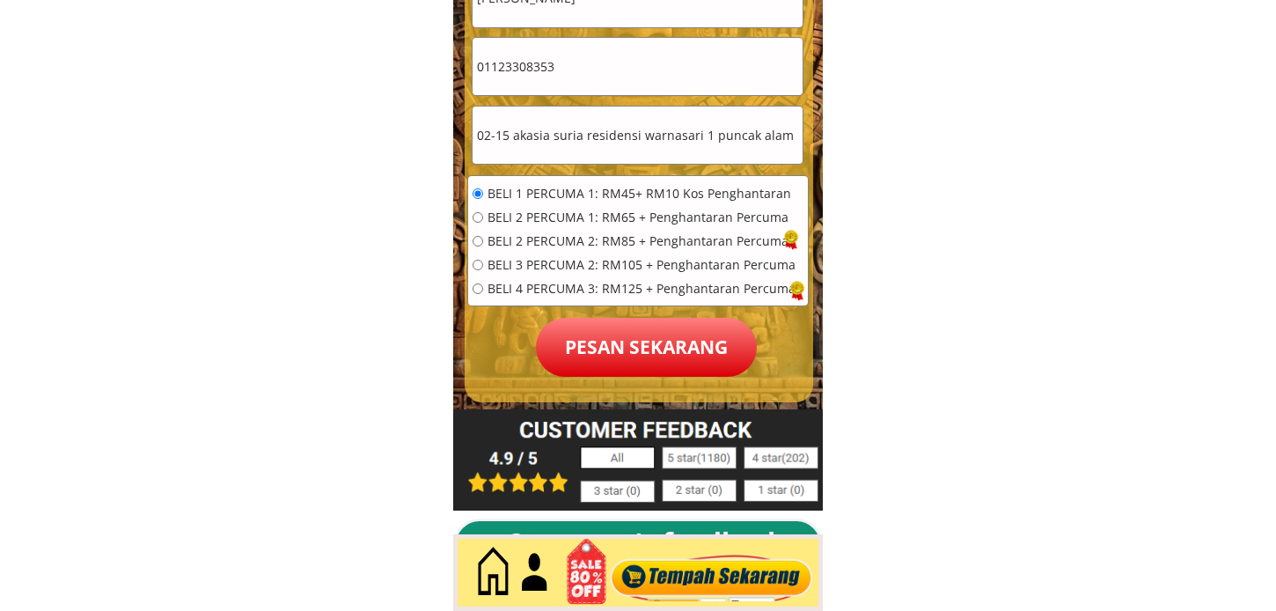
click at [661, 355] on p "Pesan sekarang" at bounding box center [646, 347] width 221 height 59
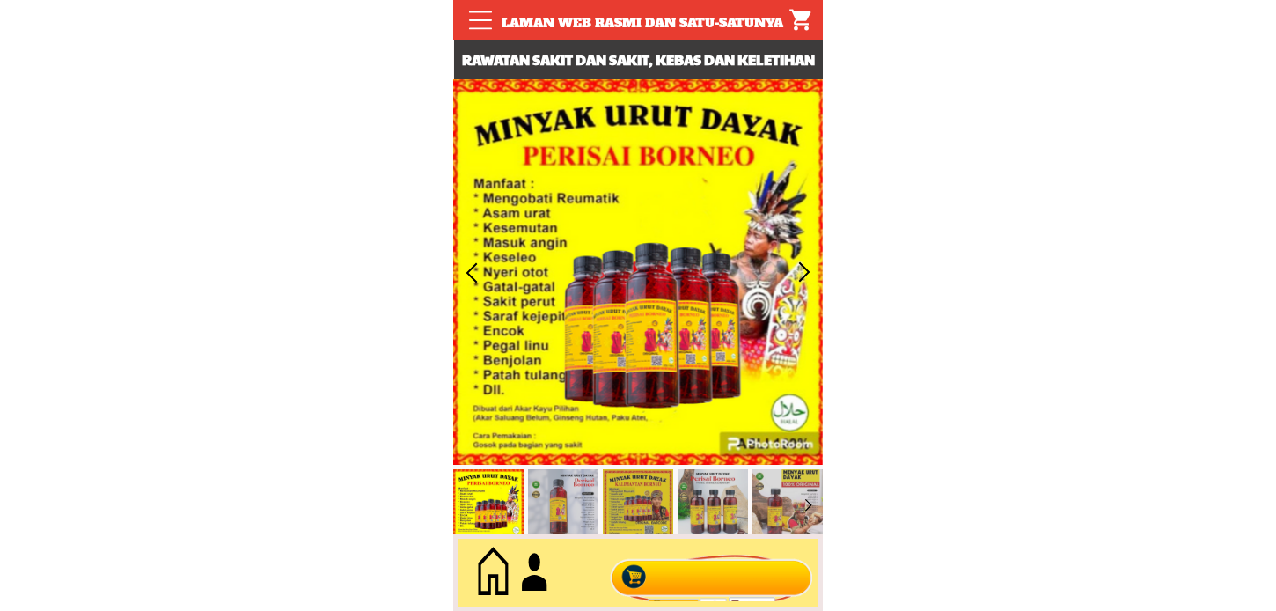
click at [727, 577] on div at bounding box center [711, 573] width 213 height 58
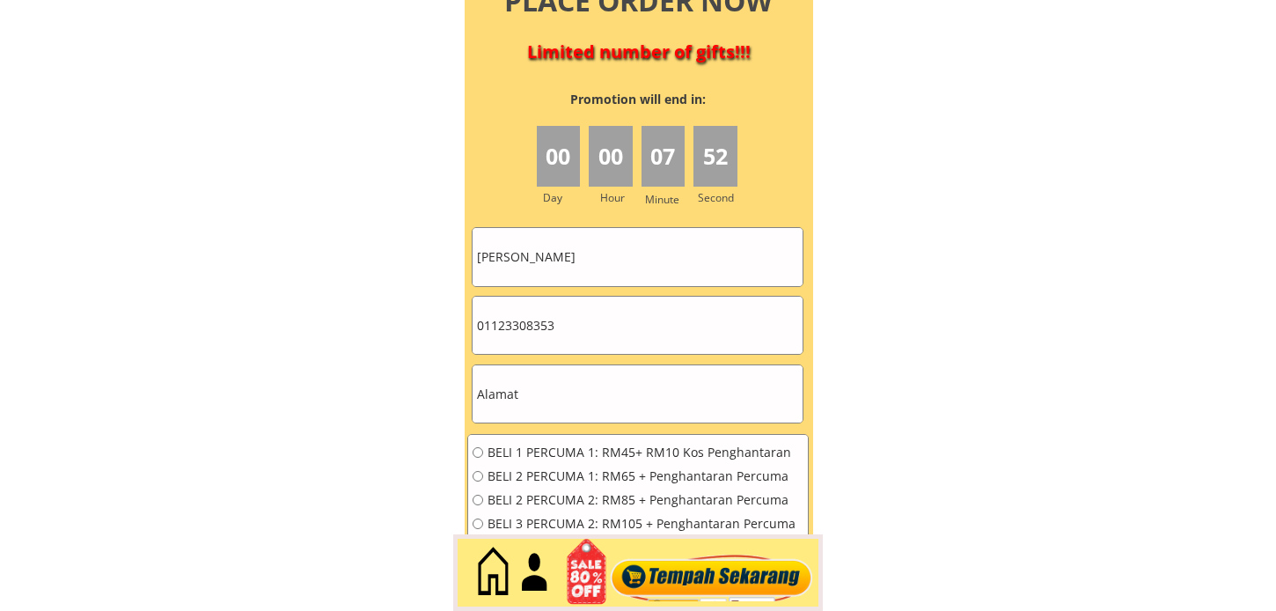
scroll to position [7928, 0]
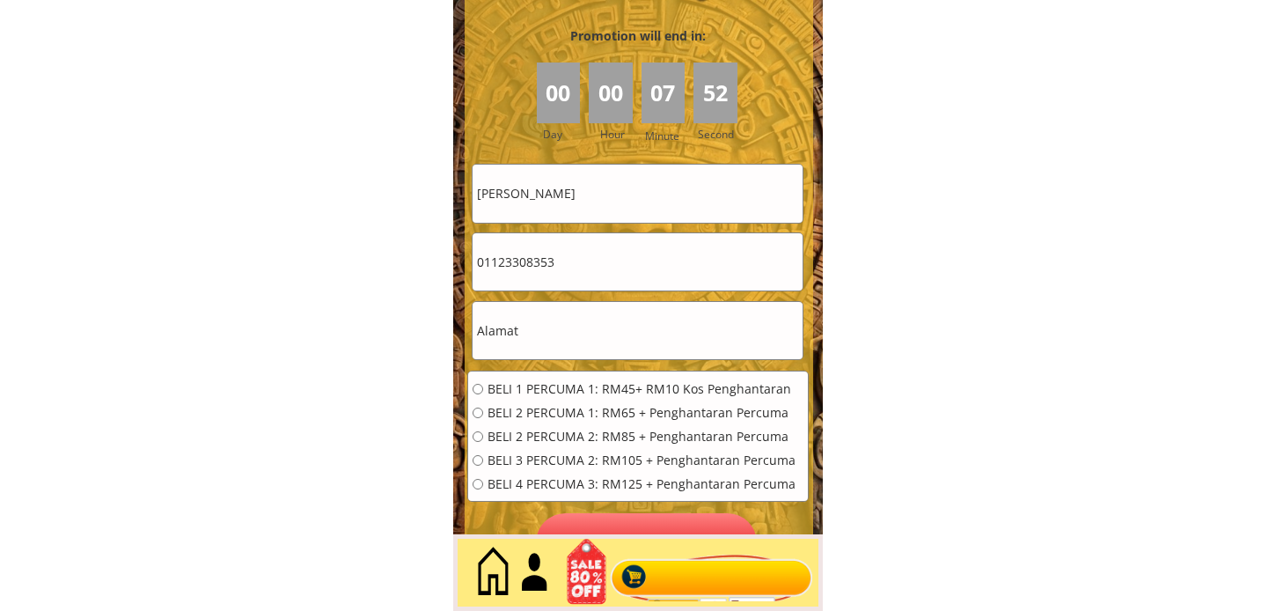
click at [616, 249] on input "01123308353" at bounding box center [637, 261] width 330 height 57
paste input "601136553859"
drag, startPoint x: 486, startPoint y: 261, endPoint x: 459, endPoint y: 265, distance: 26.6
click at [459, 265] on div "CASH ON DELIVERY (COD) PENGHANTARAN PERCUMA (Terima selepas 4-10 hari penghanta…" at bounding box center [638, 155] width 370 height 898
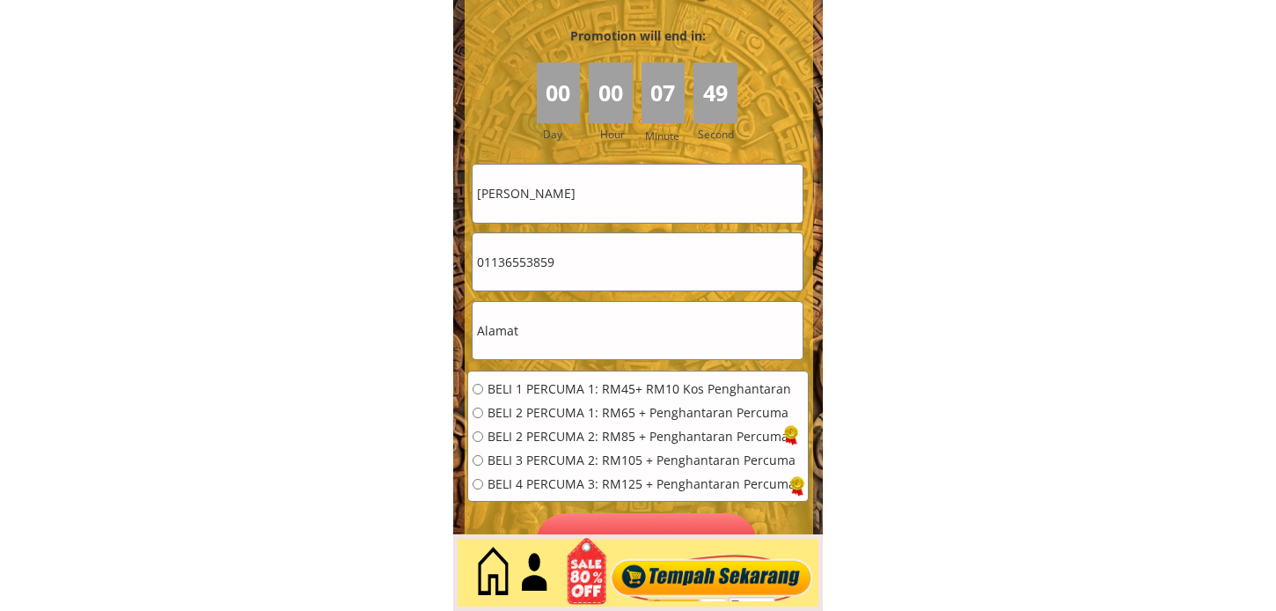
type input "01136553859"
click at [568, 198] on input "[PERSON_NAME]" at bounding box center [637, 193] width 330 height 57
paste input "Arifin"
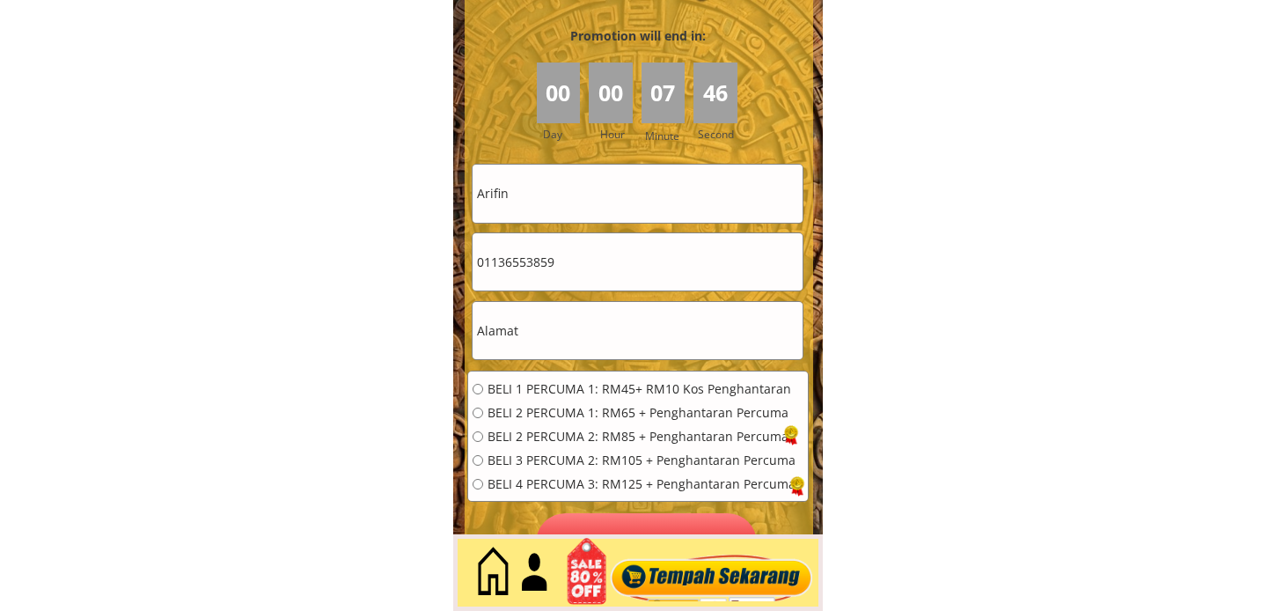
click at [566, 204] on input "Arifin" at bounding box center [637, 193] width 330 height 57
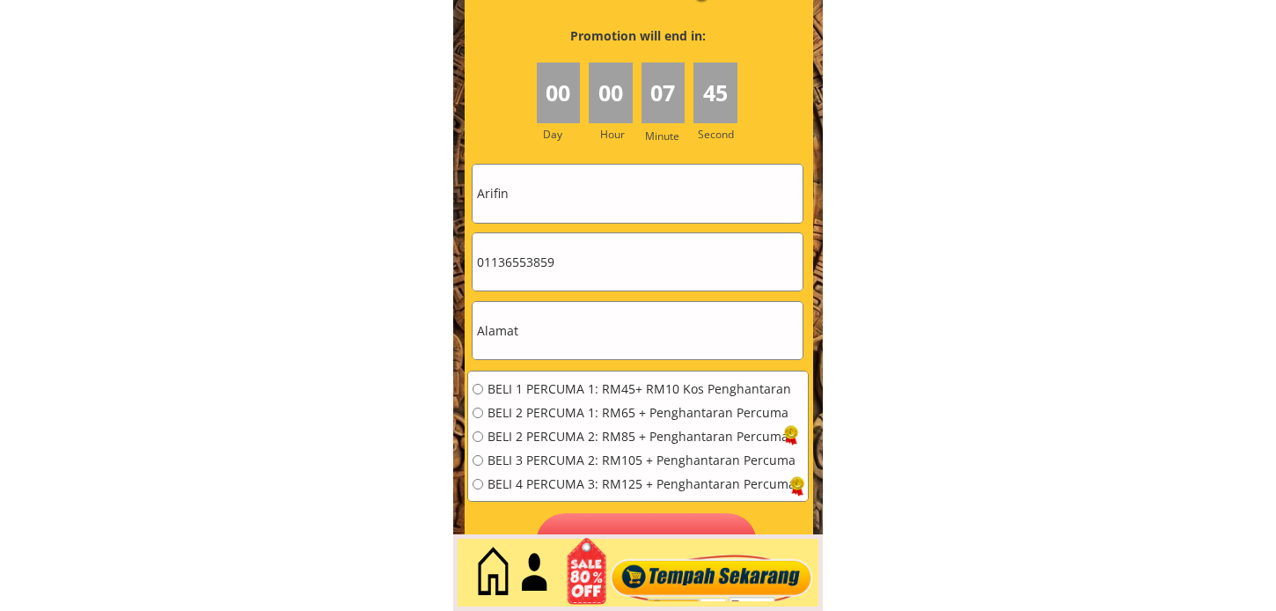
type input "Arifin"
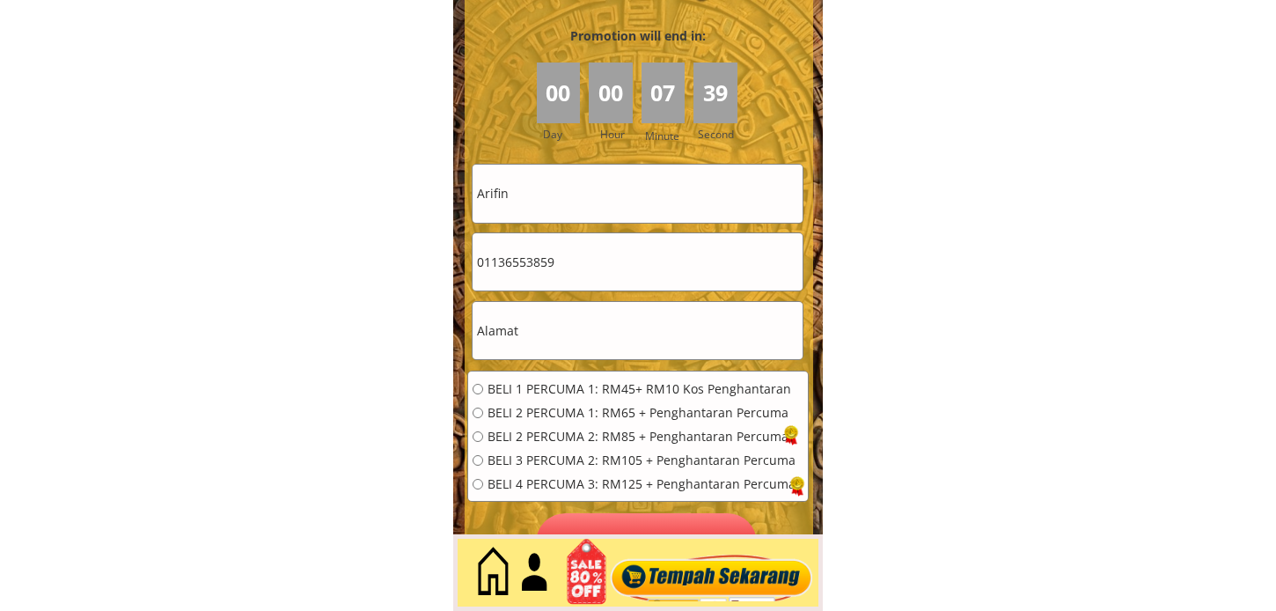
click at [561, 341] on input "text" at bounding box center [637, 330] width 330 height 57
type input "L"
click at [596, 384] on span "BELI 1 PERCUMA 1: RM45+ RM10 Kos Penghantaran" at bounding box center [641, 389] width 308 height 12
radio input "true"
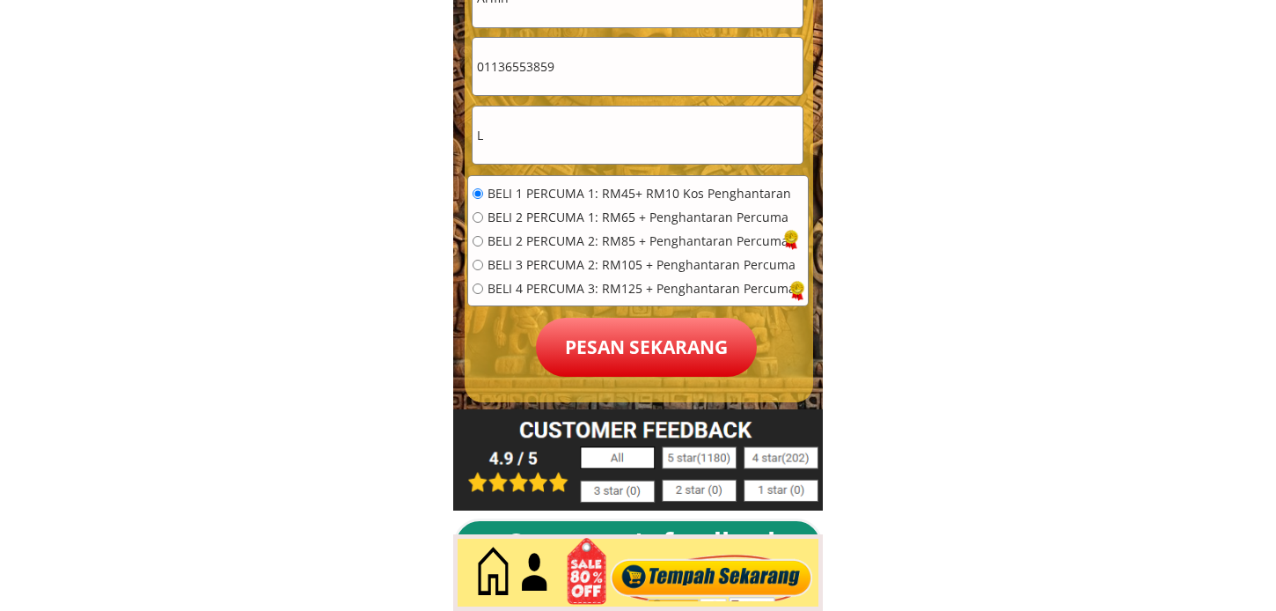
click at [644, 330] on p "Pesan sekarang" at bounding box center [646, 347] width 221 height 59
